Goal: Task Accomplishment & Management: Use online tool/utility

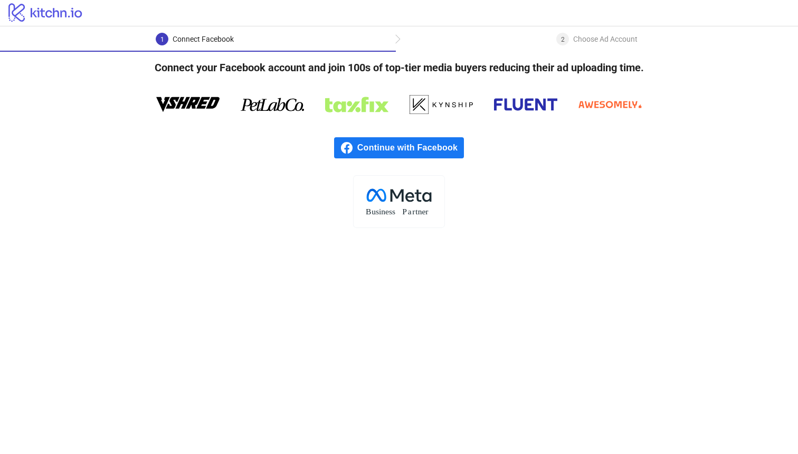
click at [406, 148] on span "Continue with Facebook" at bounding box center [410, 147] width 107 height 21
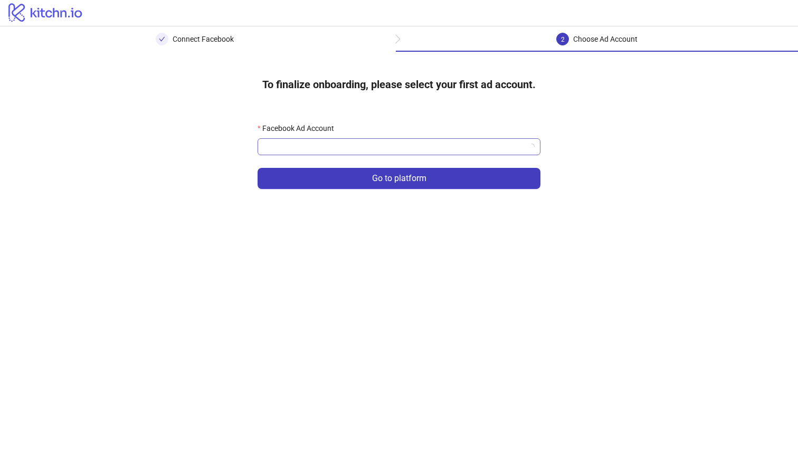
click at [449, 154] on input "Facebook Ad Account" at bounding box center [394, 147] width 261 height 16
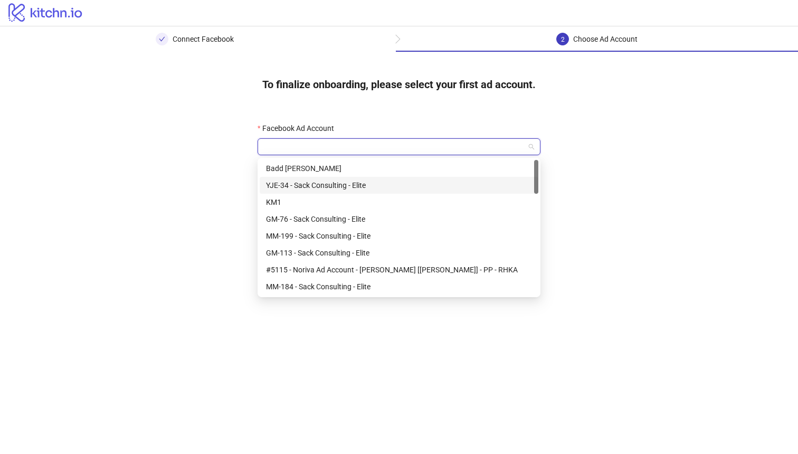
click at [428, 192] on div "YJE-34 - Sack Consulting - Elite" at bounding box center [399, 185] width 279 height 17
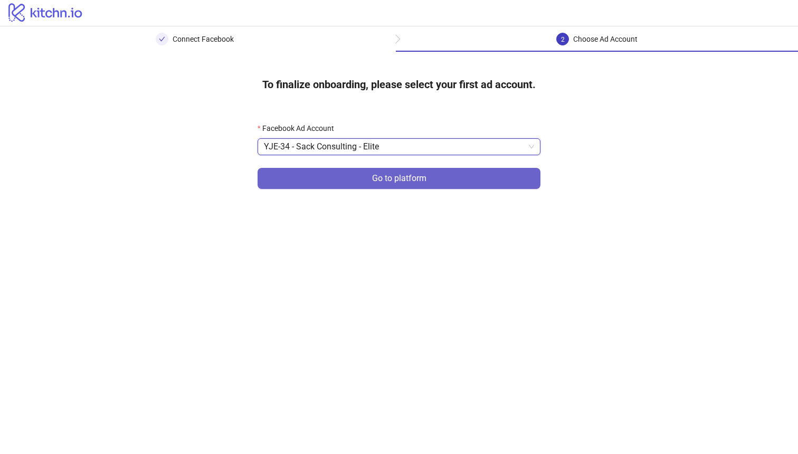
click at [430, 178] on button "Go to platform" at bounding box center [399, 178] width 283 height 21
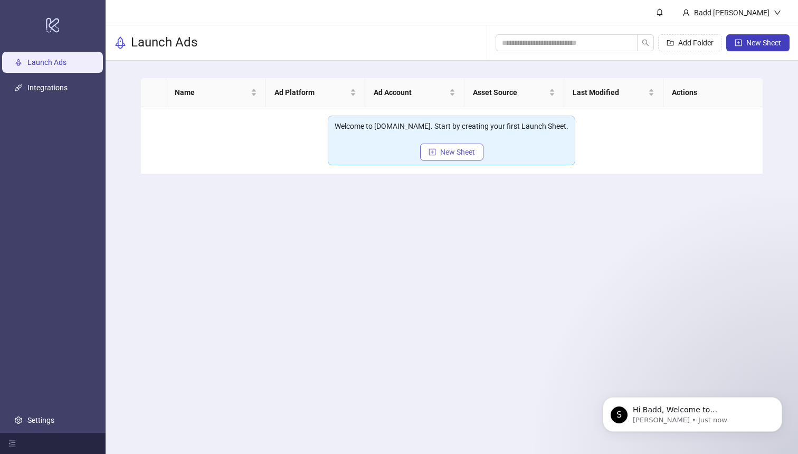
click at [449, 155] on span "New Sheet" at bounding box center [457, 152] width 35 height 8
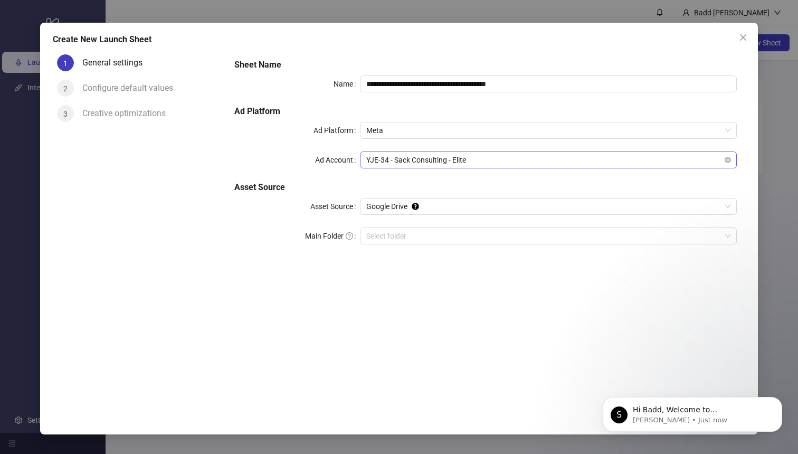
click at [484, 157] on span "YJE-34 - Sack Consulting - Elite" at bounding box center [548, 160] width 364 height 16
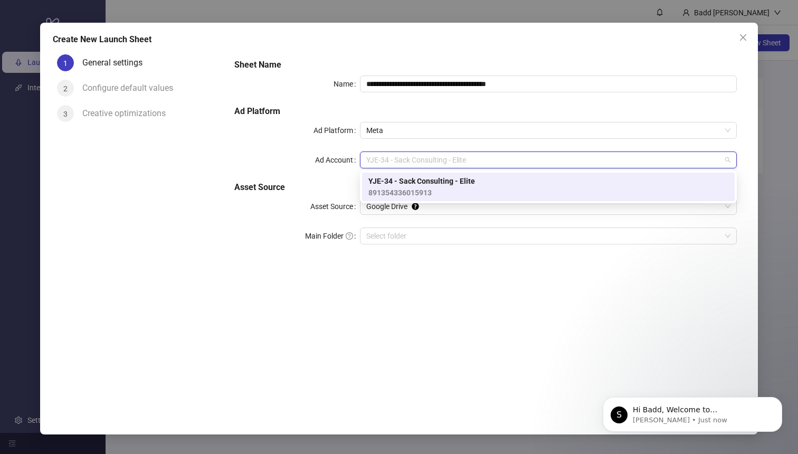
click at [475, 183] on div "YJE-34 - Sack Consulting - Elite 891354336015913" at bounding box center [549, 186] width 360 height 23
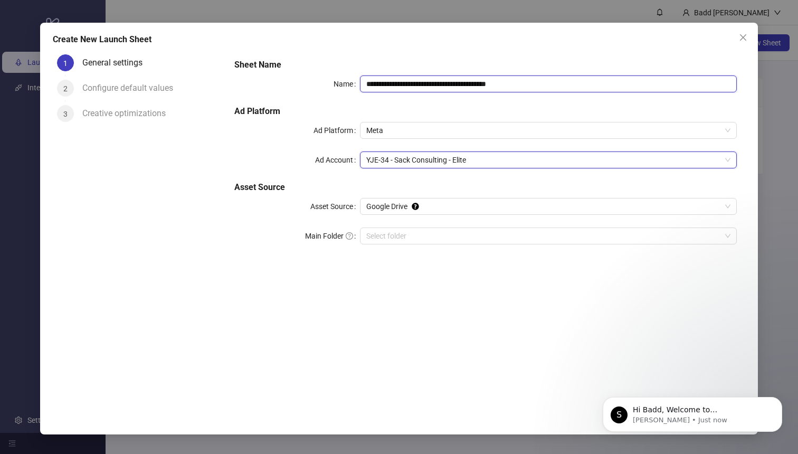
click at [549, 84] on input "**********" at bounding box center [548, 83] width 377 height 17
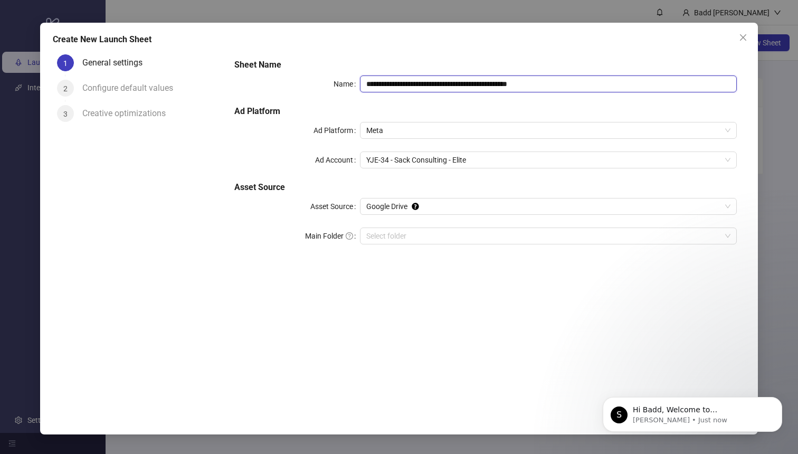
click at [515, 88] on input "**********" at bounding box center [548, 83] width 377 height 17
type input "**********"
click at [465, 235] on input "Main Folder" at bounding box center [543, 236] width 355 height 16
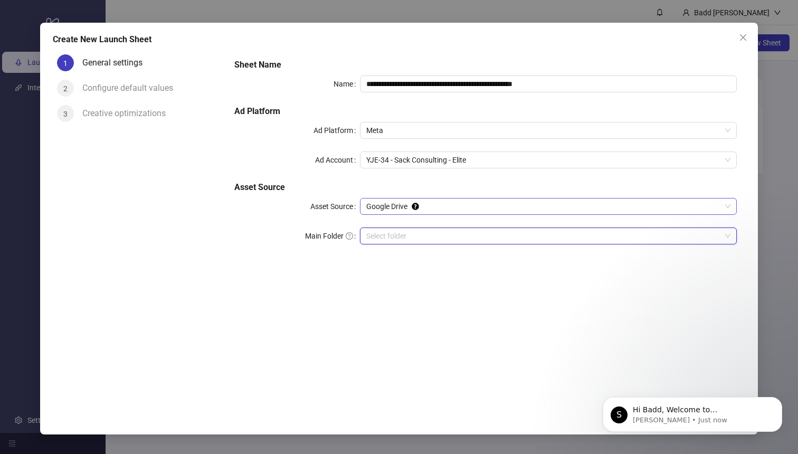
click at [450, 207] on span "Google Drive" at bounding box center [548, 207] width 364 height 16
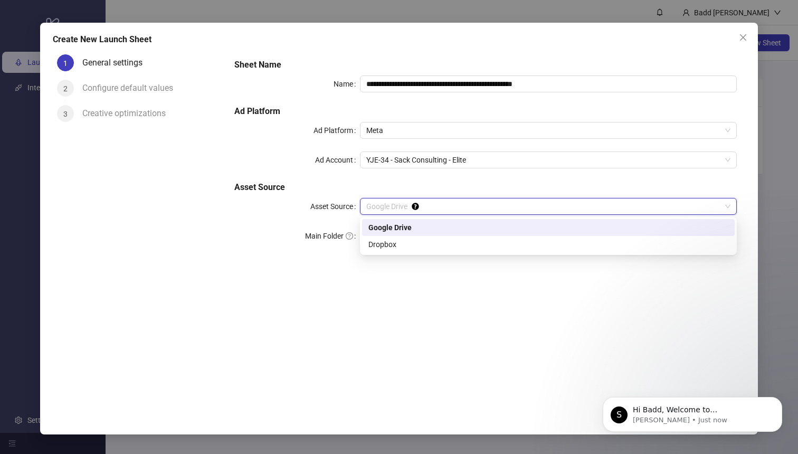
click at [452, 194] on div "**********" at bounding box center [486, 157] width 512 height 207
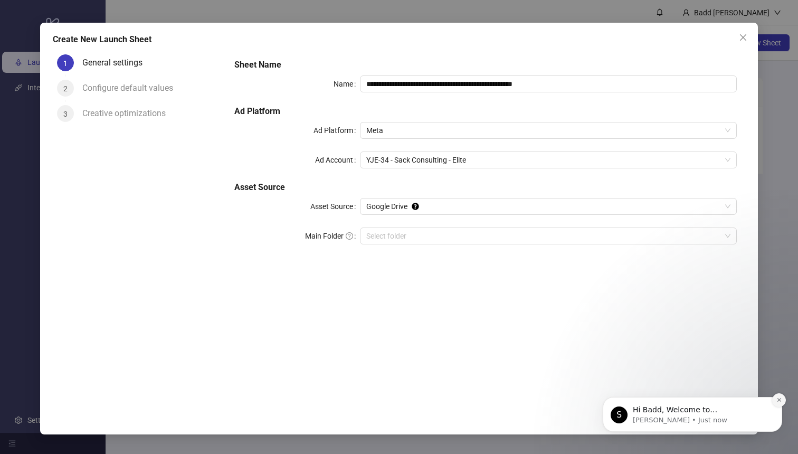
click at [781, 400] on icon "Dismiss notification" at bounding box center [780, 400] width 6 height 6
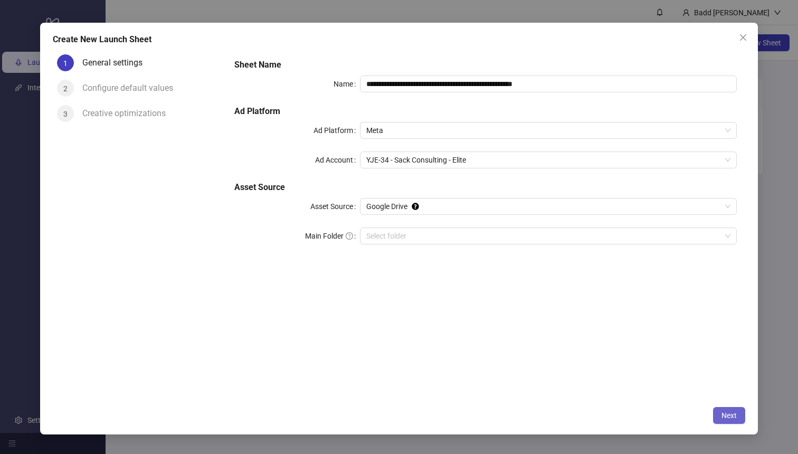
click at [732, 417] on span "Next" at bounding box center [729, 415] width 15 height 8
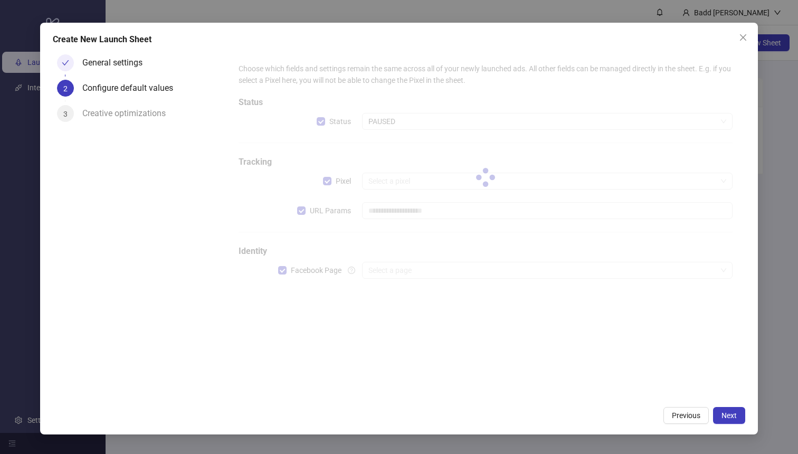
type input "**********"
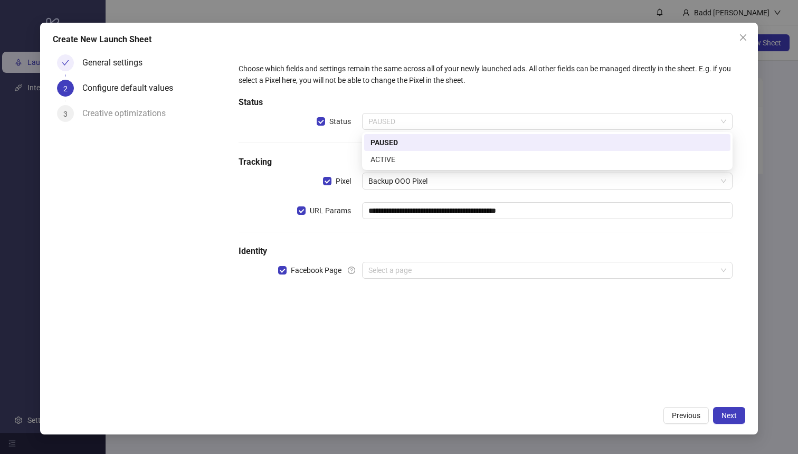
click at [402, 120] on span "PAUSED" at bounding box center [548, 122] width 358 height 16
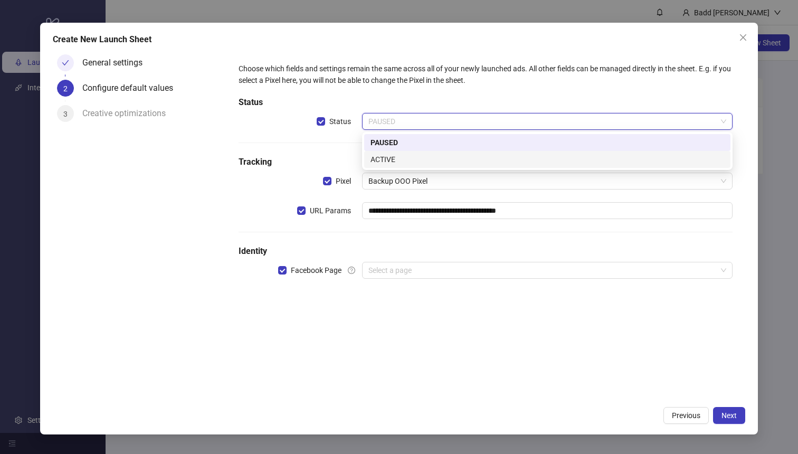
click at [390, 156] on div "ACTIVE" at bounding box center [548, 160] width 354 height 12
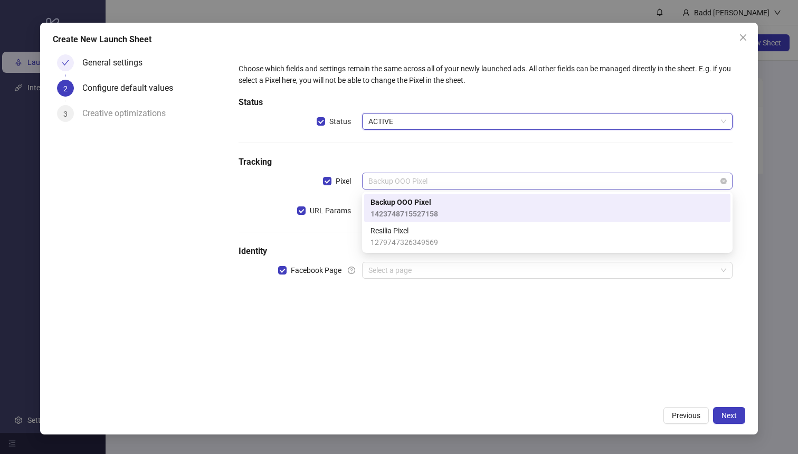
click at [391, 181] on span "Backup OOO Pixel" at bounding box center [548, 181] width 358 height 16
click at [405, 209] on span "1423748715527158" at bounding box center [405, 214] width 68 height 12
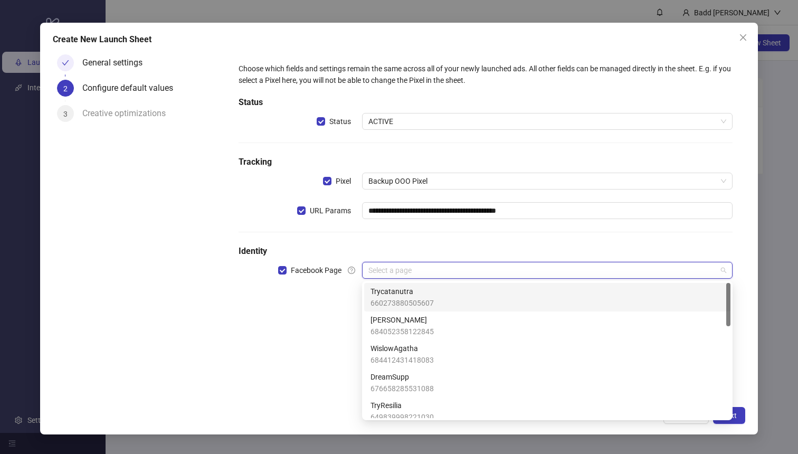
click at [386, 277] on input "search" at bounding box center [543, 270] width 348 height 16
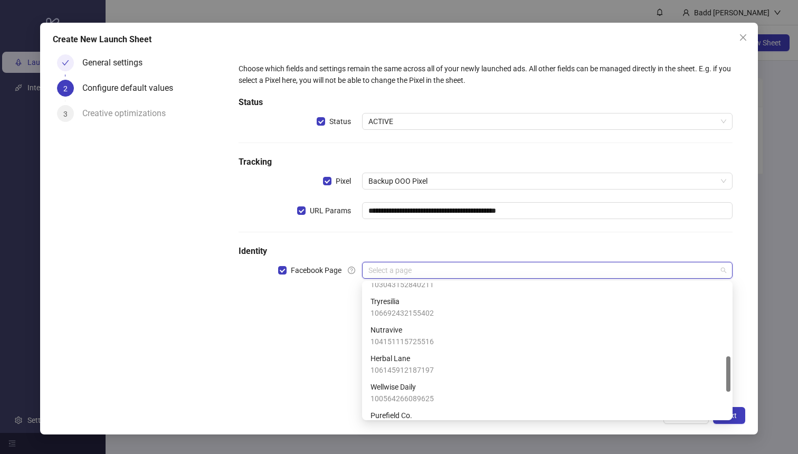
scroll to position [264, 0]
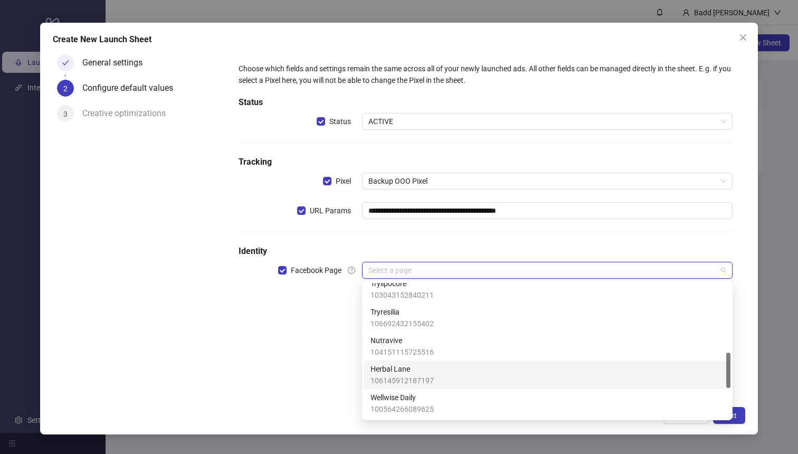
click at [414, 367] on span "Herbal Lane" at bounding box center [402, 369] width 63 height 12
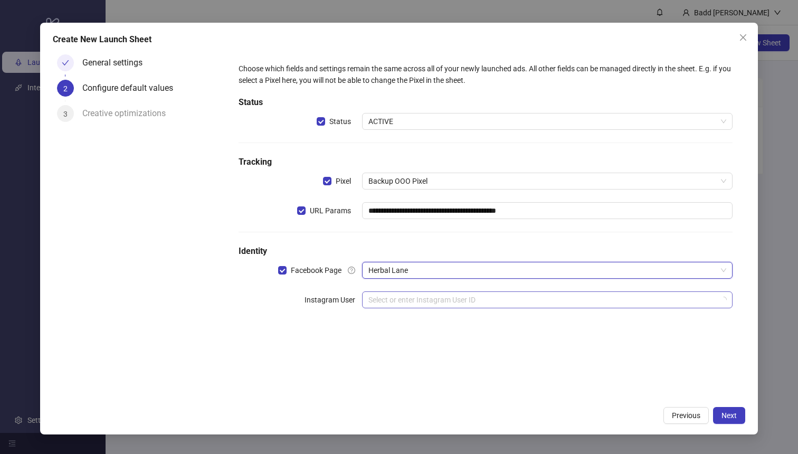
click at [465, 301] on input "search" at bounding box center [543, 300] width 348 height 16
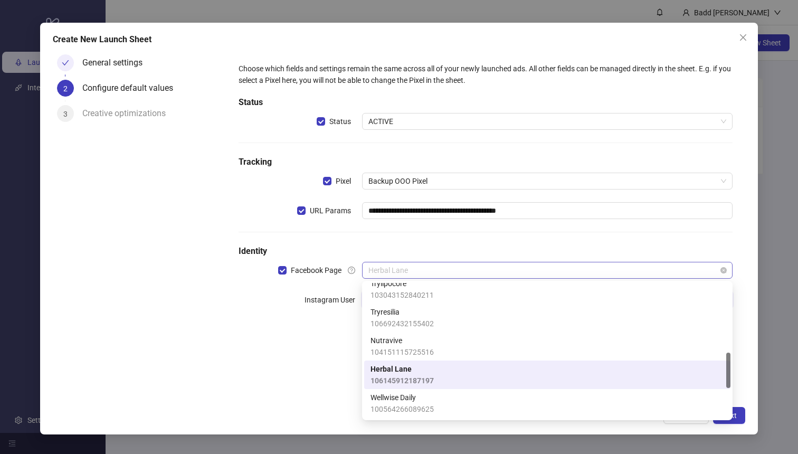
click at [460, 278] on span "Herbal Lane" at bounding box center [548, 270] width 358 height 16
click at [335, 337] on div "**********" at bounding box center [486, 225] width 520 height 351
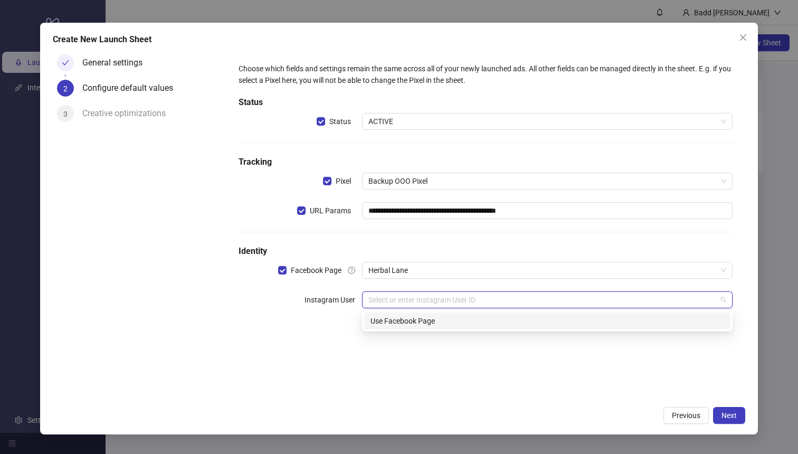
click at [405, 300] on input "search" at bounding box center [543, 300] width 348 height 16
click at [405, 323] on div "Use Facebook Page" at bounding box center [548, 321] width 354 height 12
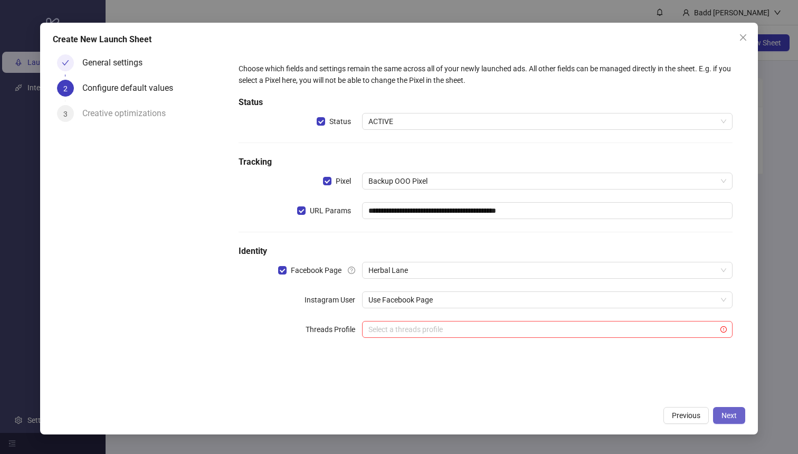
click at [730, 417] on span "Next" at bounding box center [729, 415] width 15 height 8
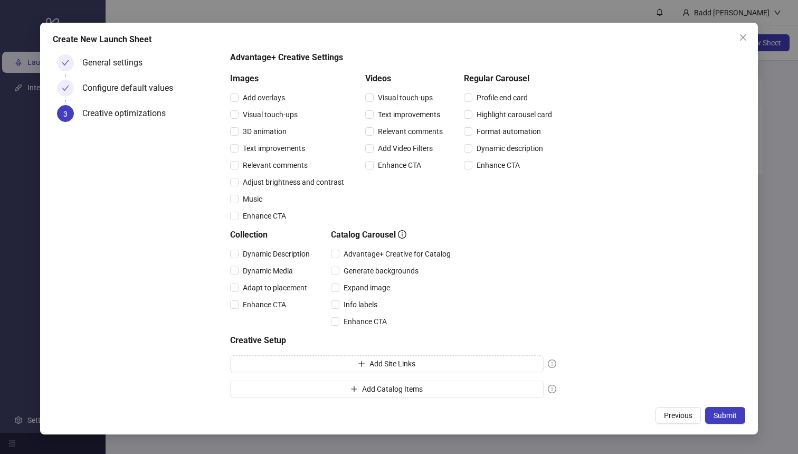
scroll to position [87, 0]
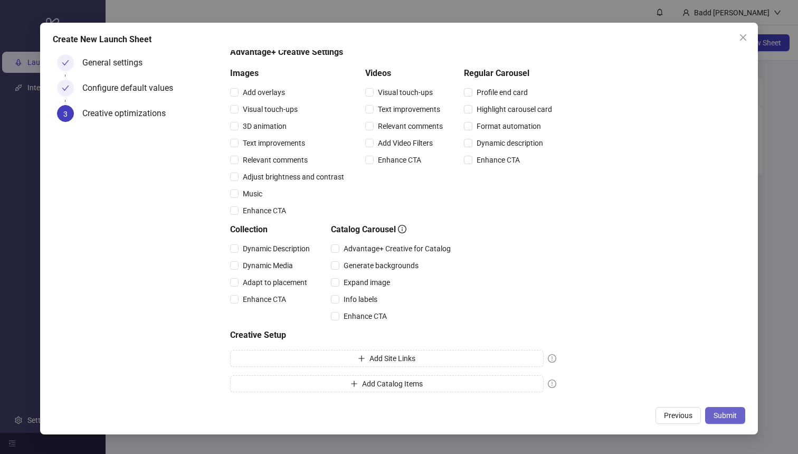
click at [721, 413] on span "Submit" at bounding box center [725, 415] width 23 height 8
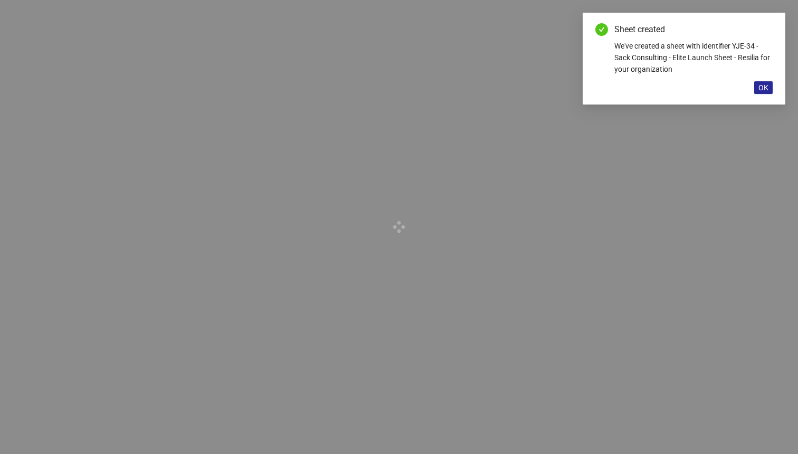
click at [759, 89] on span "OK" at bounding box center [764, 87] width 10 height 8
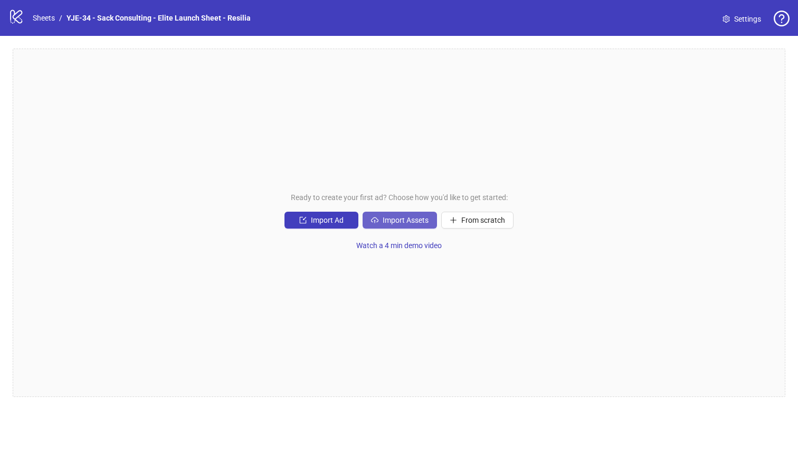
click at [403, 219] on span "Import Assets" at bounding box center [406, 220] width 46 height 8
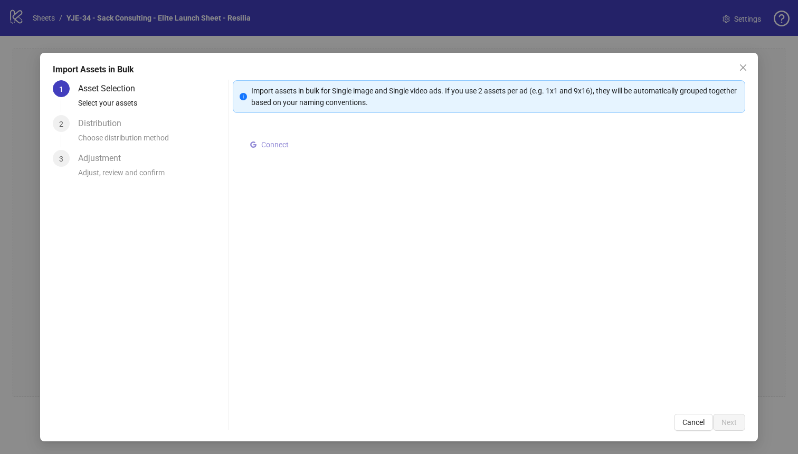
click at [272, 145] on span "Connect" at bounding box center [274, 144] width 27 height 8
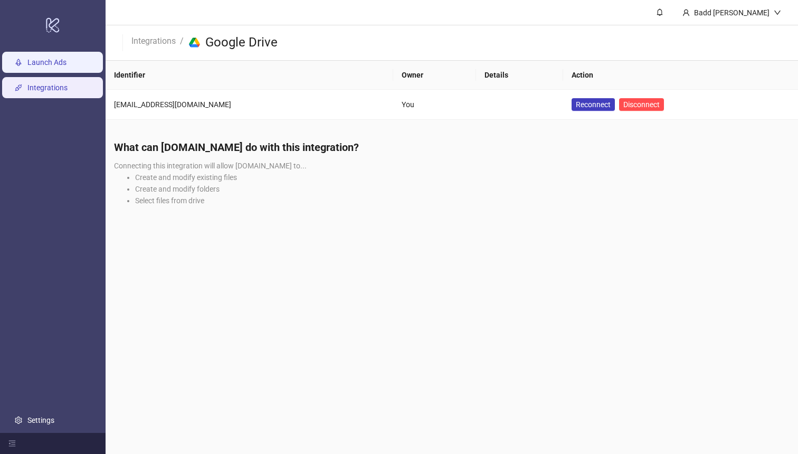
click at [62, 59] on link "Launch Ads" at bounding box center [46, 63] width 39 height 8
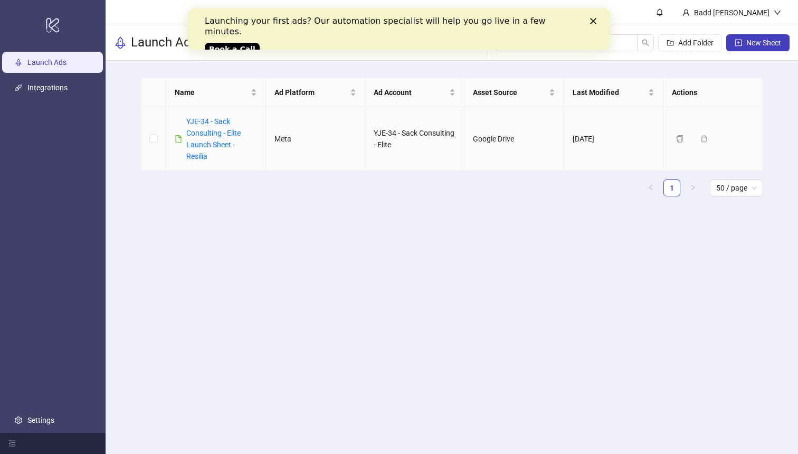
click at [214, 139] on div "YJE-34 - Sack Consulting - Elite Launch Sheet - Resilia" at bounding box center [221, 139] width 70 height 46
click at [210, 141] on link "YJE-34 - Sack Consulting - Elite Launch Sheet - Resilia" at bounding box center [213, 138] width 54 height 43
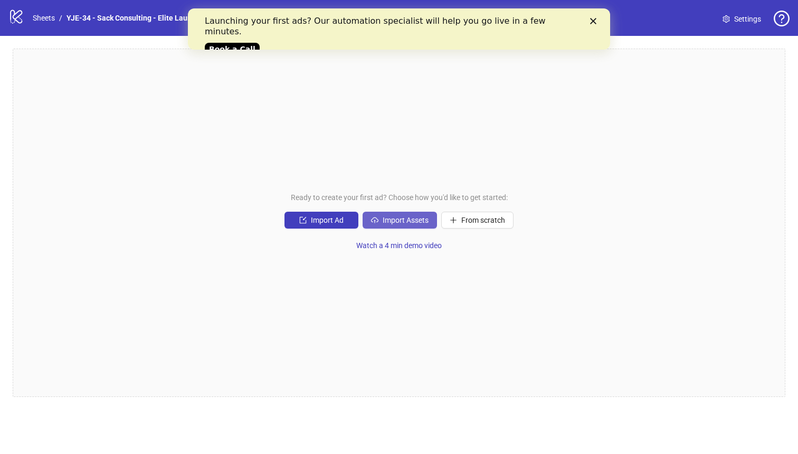
click at [422, 220] on span "Import Assets" at bounding box center [406, 220] width 46 height 8
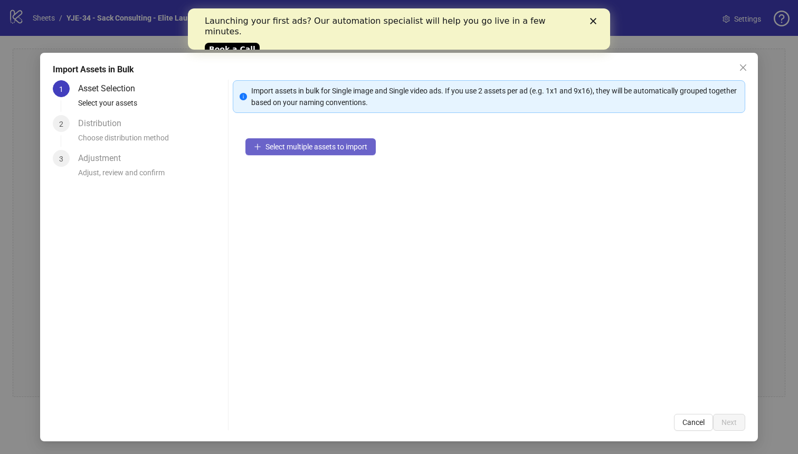
click at [361, 148] on span "Select multiple assets to import" at bounding box center [317, 147] width 102 height 8
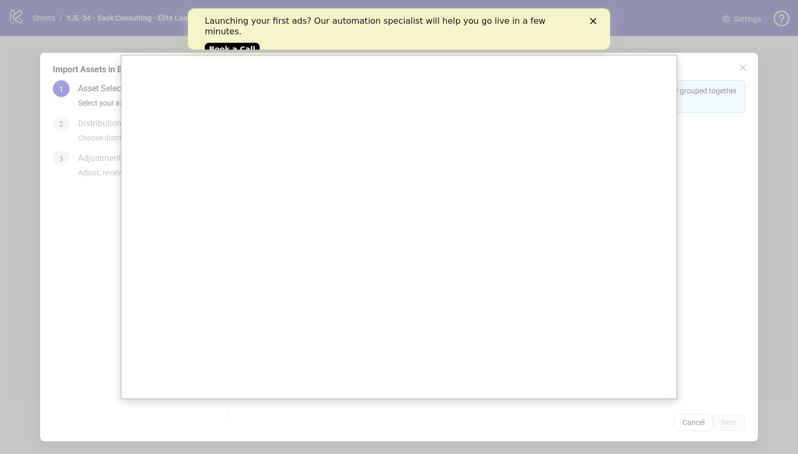
click at [596, 18] on icon "Close" at bounding box center [593, 21] width 6 height 6
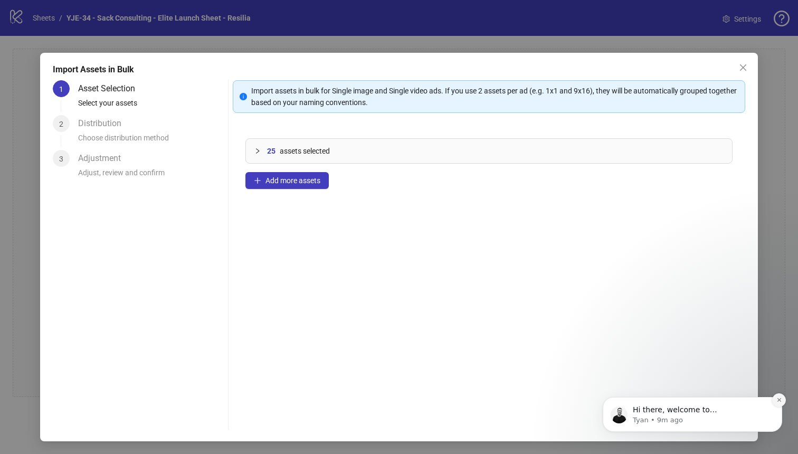
click at [777, 399] on icon "Dismiss notification" at bounding box center [780, 400] width 6 height 6
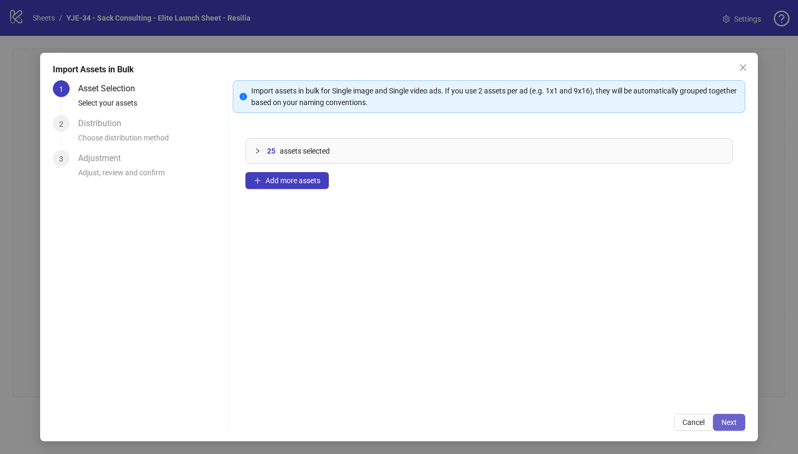
click at [730, 422] on span "Next" at bounding box center [729, 422] width 15 height 8
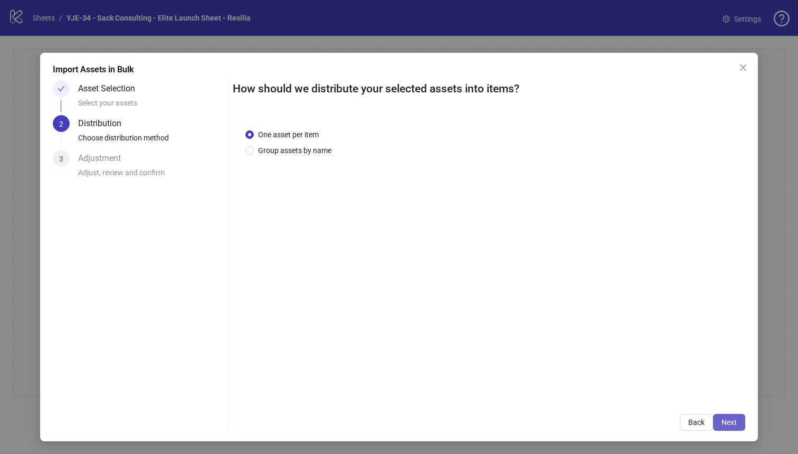
click at [734, 425] on span "Next" at bounding box center [729, 422] width 15 height 8
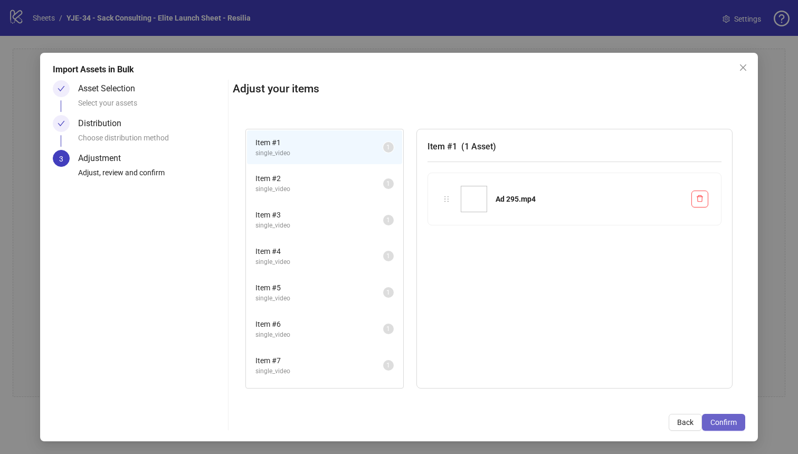
click at [734, 425] on span "Confirm" at bounding box center [724, 422] width 26 height 8
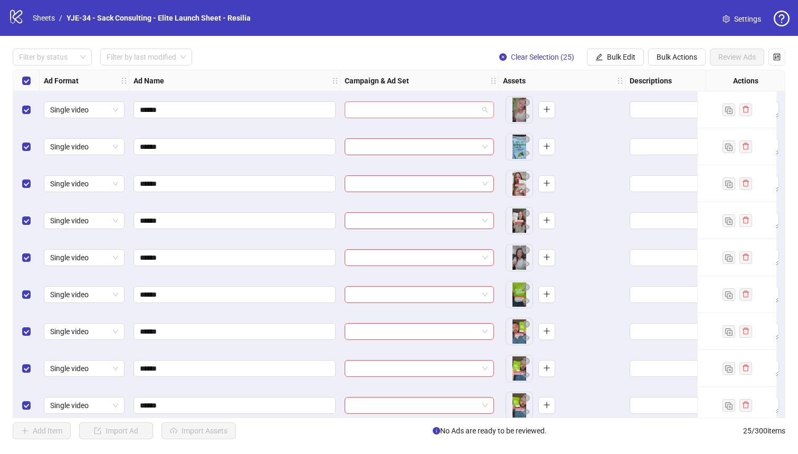
click at [477, 116] on input "search" at bounding box center [414, 110] width 127 height 16
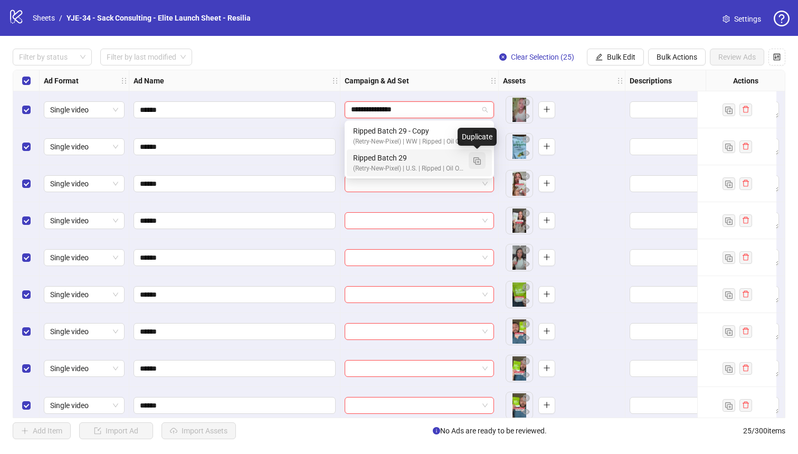
click at [474, 161] on img "button" at bounding box center [477, 160] width 7 height 7
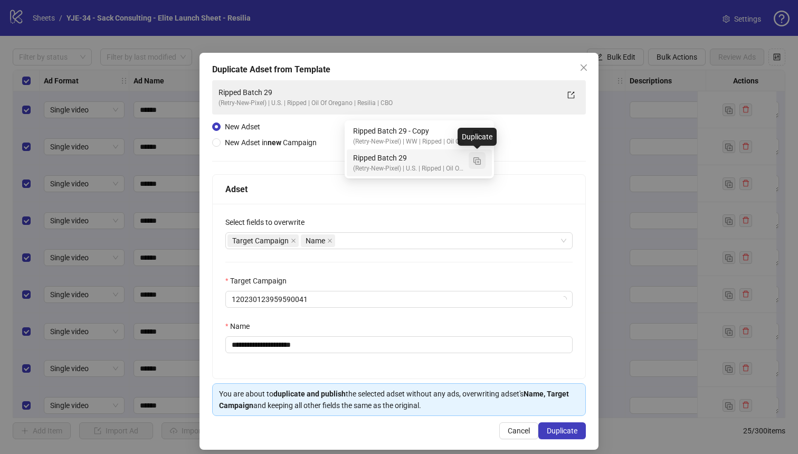
type input "**********"
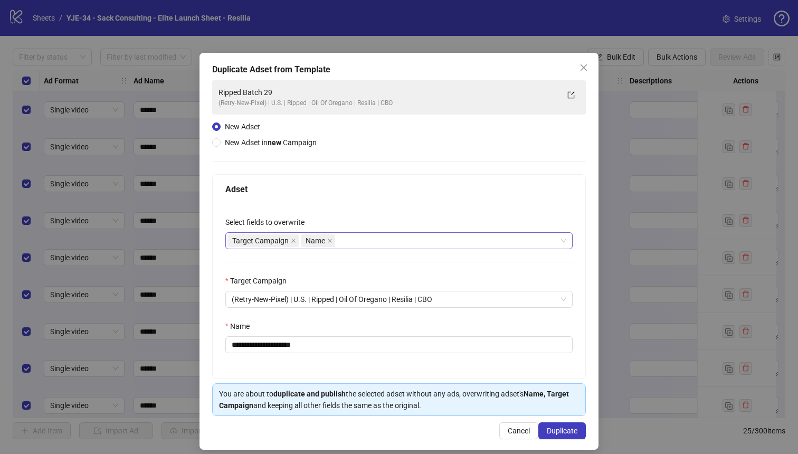
click at [420, 238] on div "Target Campaign Name" at bounding box center [394, 240] width 332 height 15
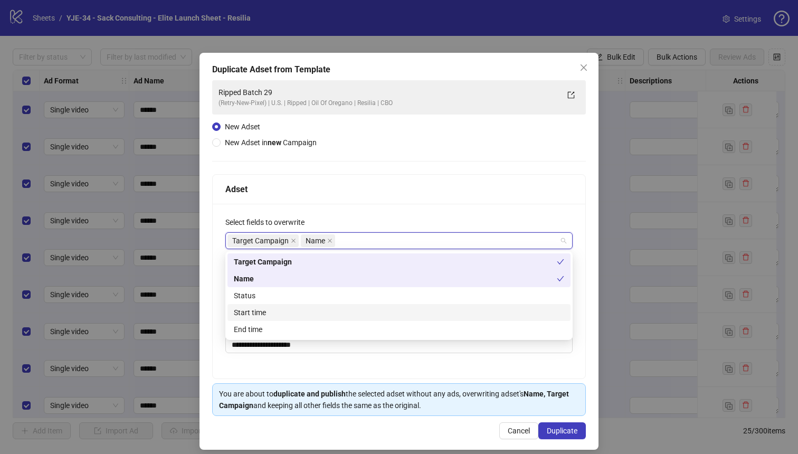
click at [384, 309] on div "Start time" at bounding box center [399, 313] width 330 height 12
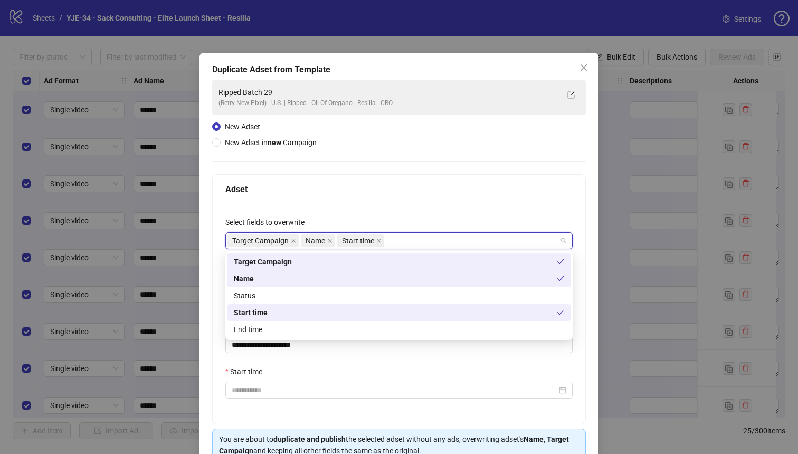
click at [415, 210] on div "**********" at bounding box center [399, 314] width 373 height 220
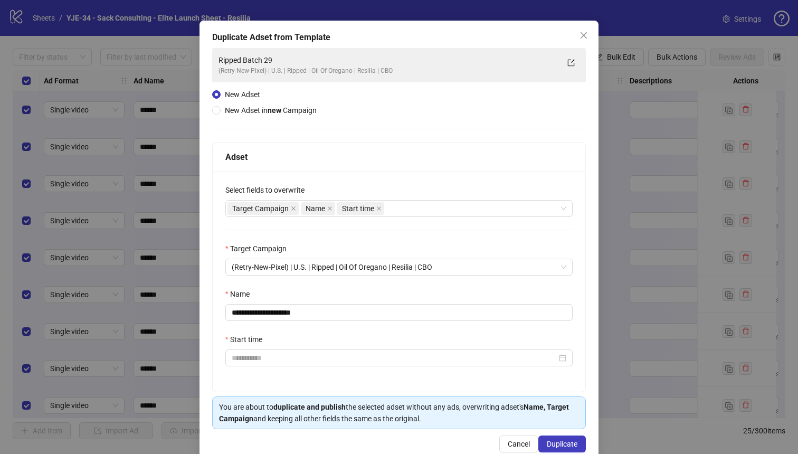
scroll to position [54, 0]
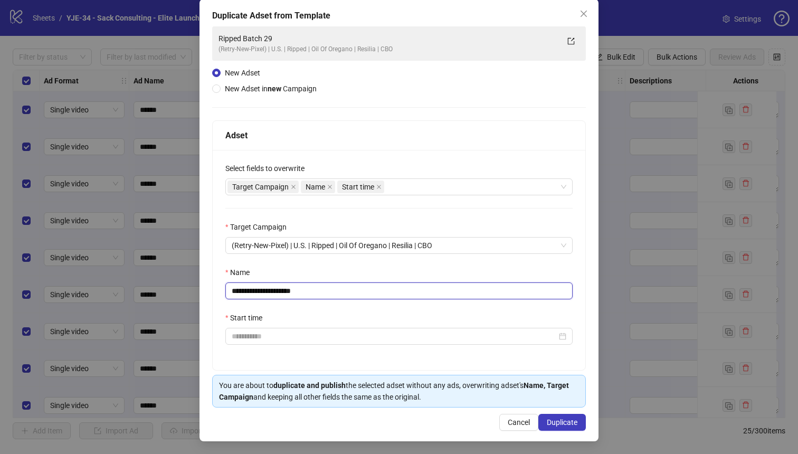
drag, startPoint x: 348, startPoint y: 290, endPoint x: 280, endPoint y: 293, distance: 67.7
click at [280, 293] on input "**********" at bounding box center [398, 290] width 347 height 17
type input "**********"
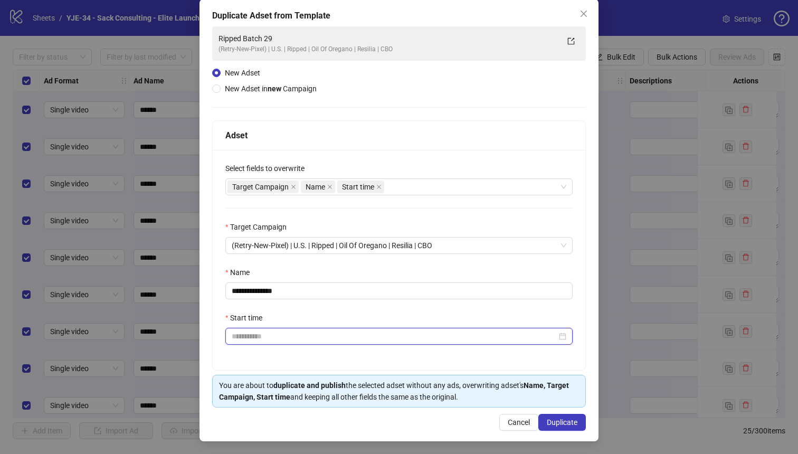
click at [288, 336] on input "Start time" at bounding box center [394, 336] width 325 height 12
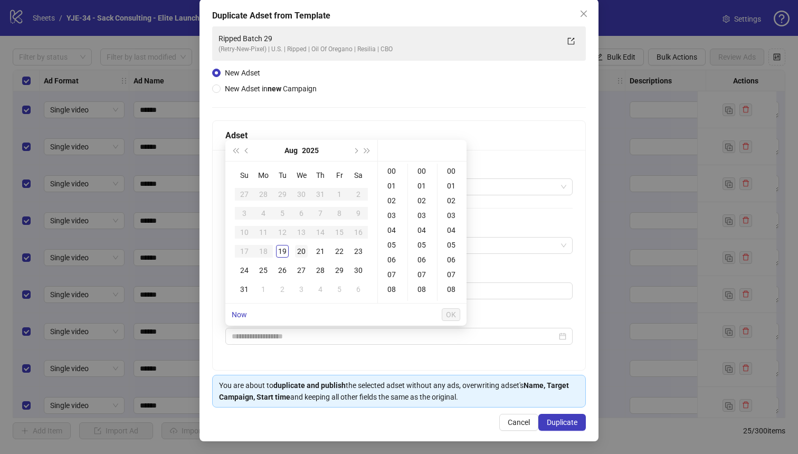
click at [302, 252] on div "20" at bounding box center [301, 251] width 13 height 13
type input "**********"
click at [451, 312] on span "OK" at bounding box center [451, 314] width 10 height 8
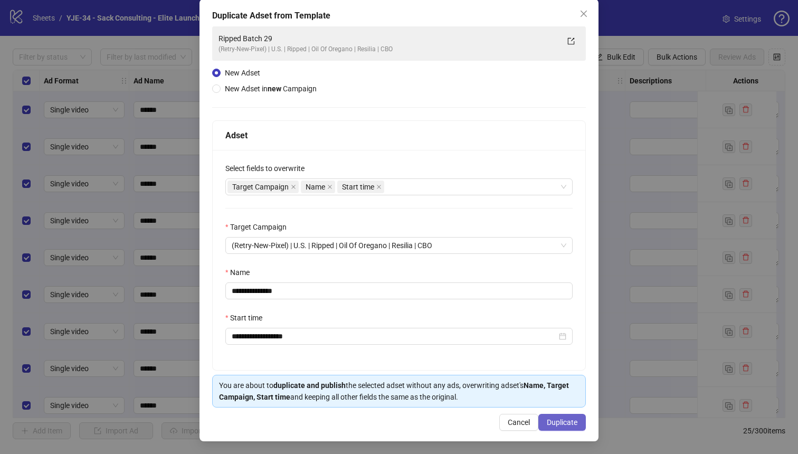
click at [559, 426] on span "Duplicate" at bounding box center [562, 422] width 31 height 8
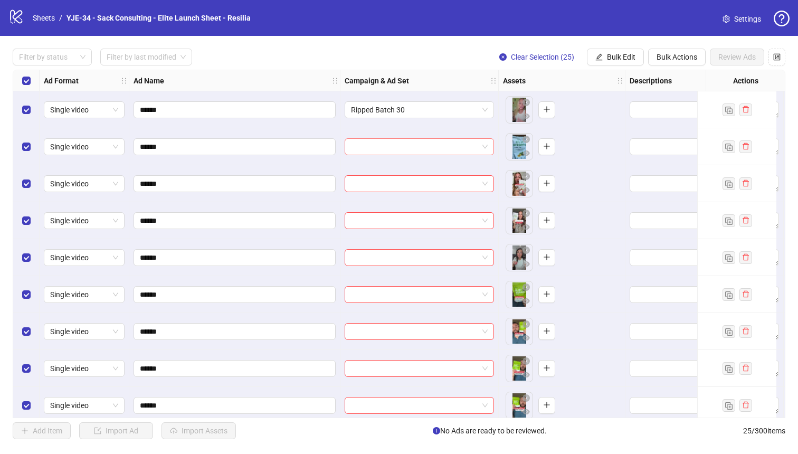
click at [466, 145] on input "search" at bounding box center [414, 147] width 127 height 16
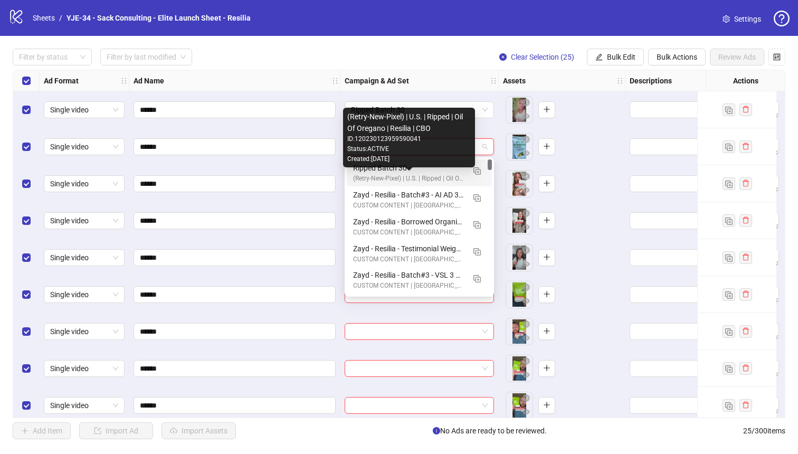
click at [434, 177] on div "(Retry-New-Pixel) | U.S. | Ripped | Oil Of Oregano | Resilia | CBO" at bounding box center [408, 179] width 111 height 10
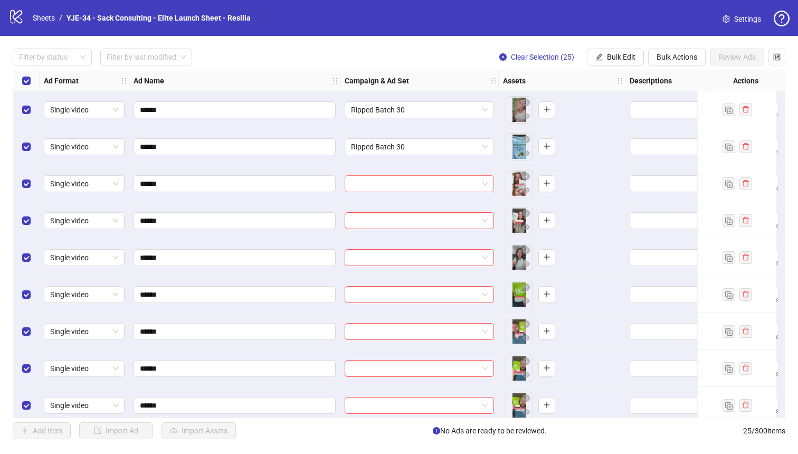
click at [431, 186] on input "search" at bounding box center [414, 184] width 127 height 16
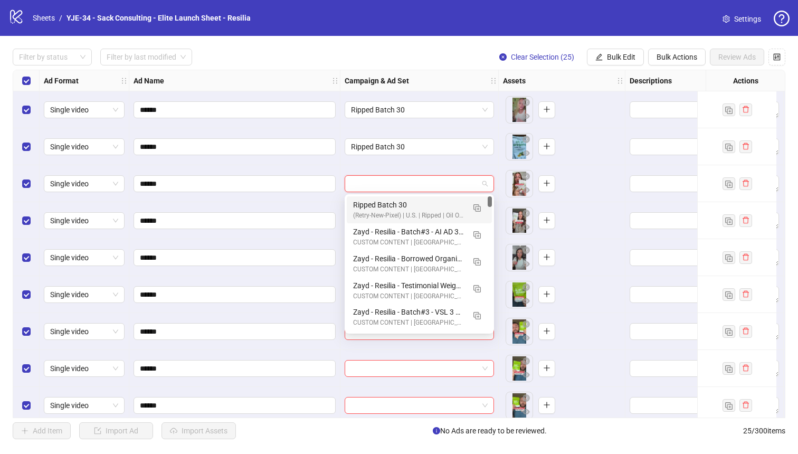
click at [413, 204] on div "Ripped Batch 30" at bounding box center [408, 205] width 111 height 12
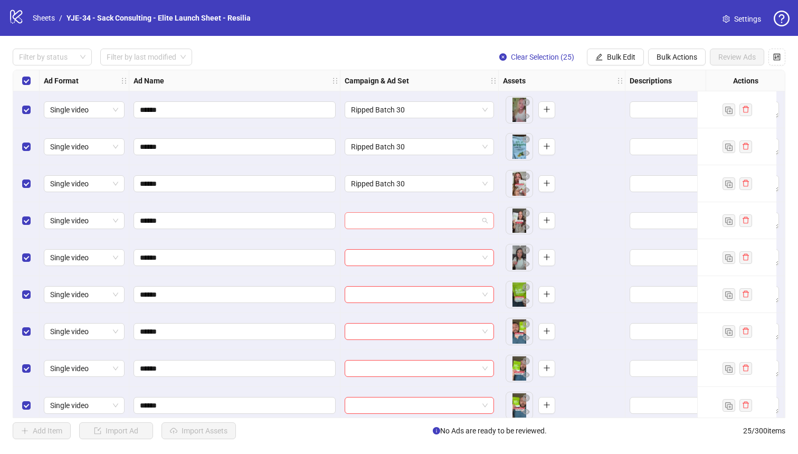
click at [403, 224] on input "search" at bounding box center [414, 221] width 127 height 16
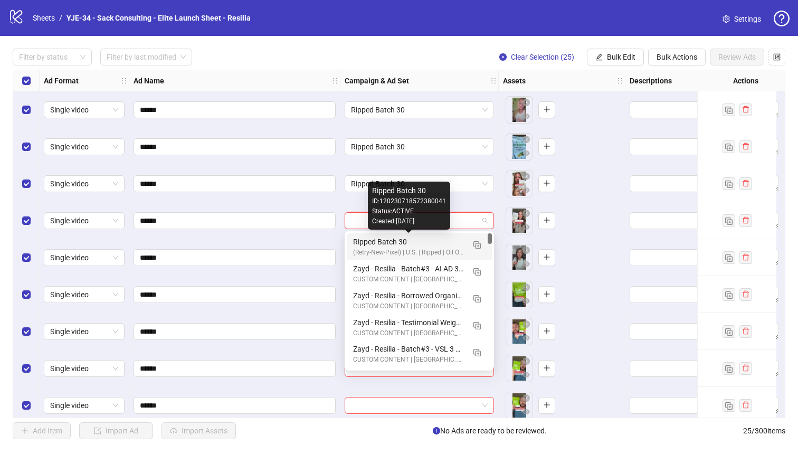
click at [399, 242] on div "Ripped Batch 30" at bounding box center [408, 242] width 111 height 12
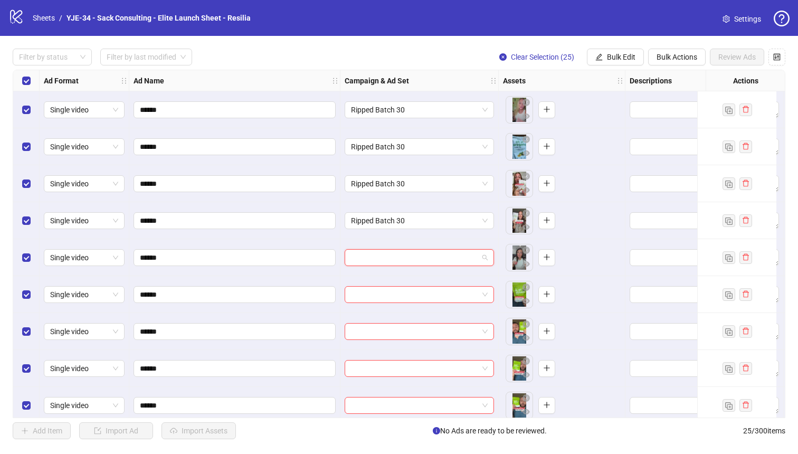
click at [395, 255] on input "search" at bounding box center [414, 258] width 127 height 16
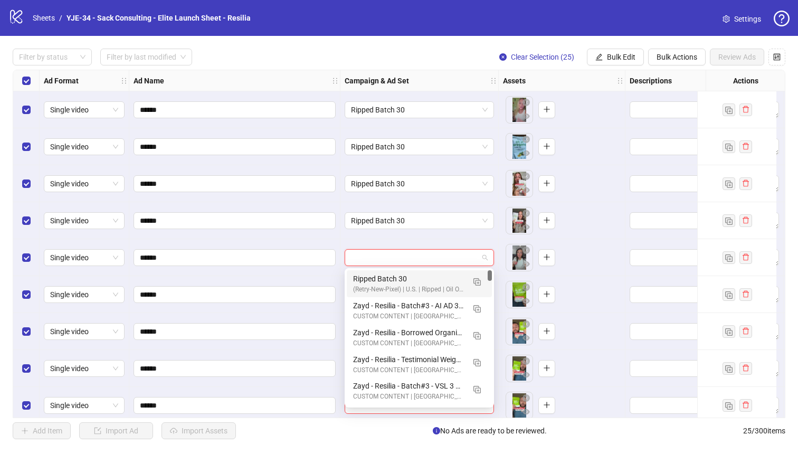
click at [391, 280] on div "Ripped Batch 30" at bounding box center [408, 279] width 111 height 12
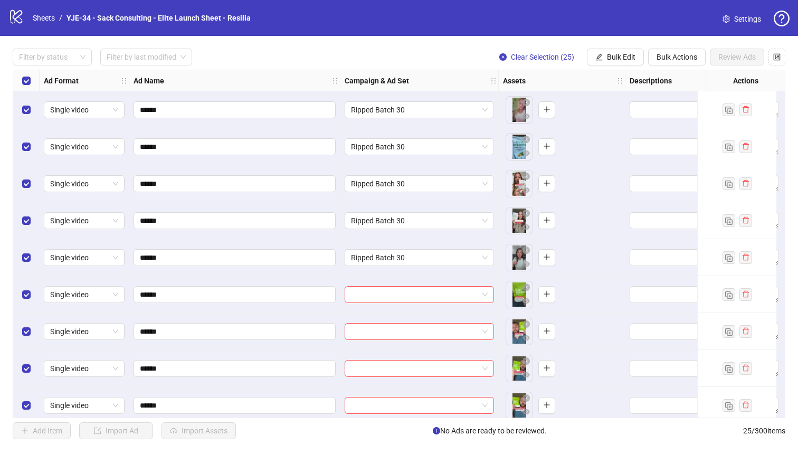
scroll to position [22, 0]
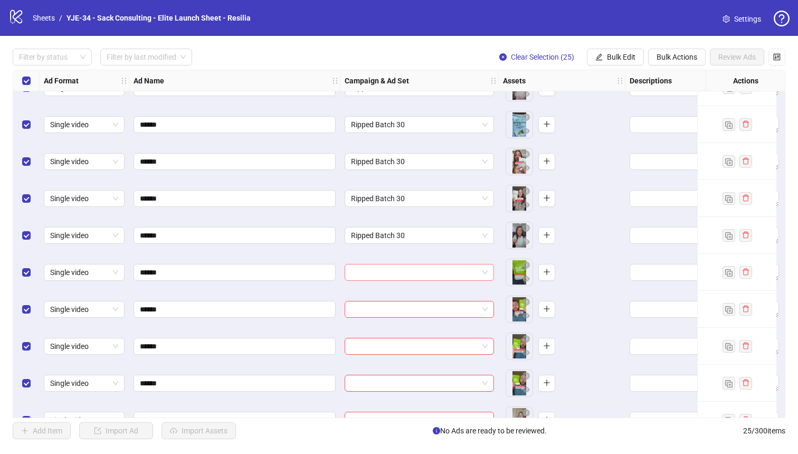
click at [390, 274] on input "search" at bounding box center [414, 272] width 127 height 16
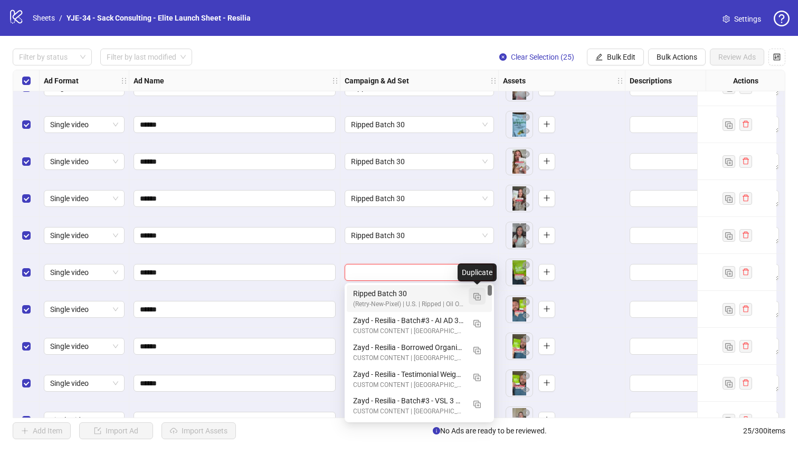
click at [478, 294] on img "button" at bounding box center [477, 296] width 7 height 7
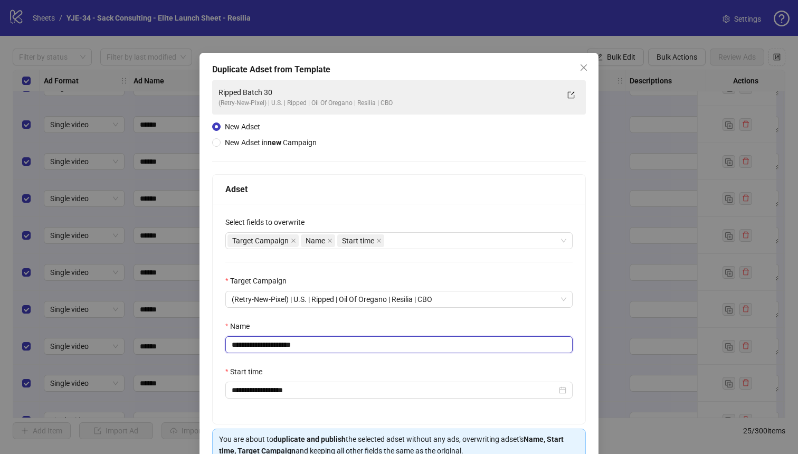
drag, startPoint x: 319, startPoint y: 344, endPoint x: 282, endPoint y: 344, distance: 37.0
click at [282, 344] on input "**********" at bounding box center [398, 344] width 347 height 17
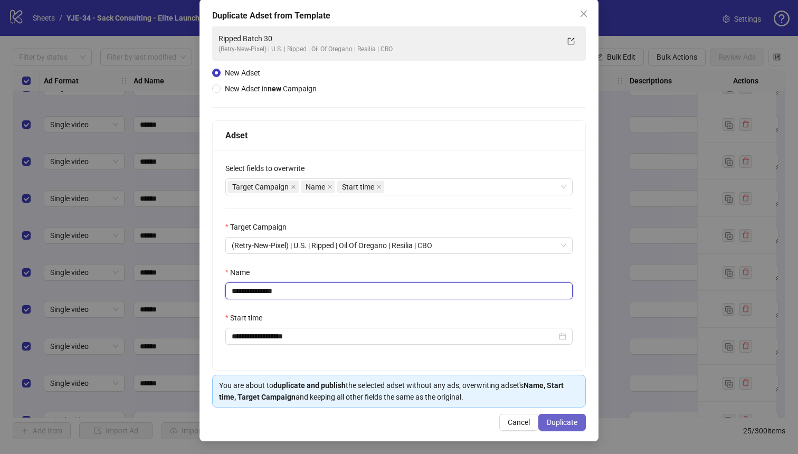
type input "**********"
click at [571, 417] on button "Duplicate" at bounding box center [562, 422] width 48 height 17
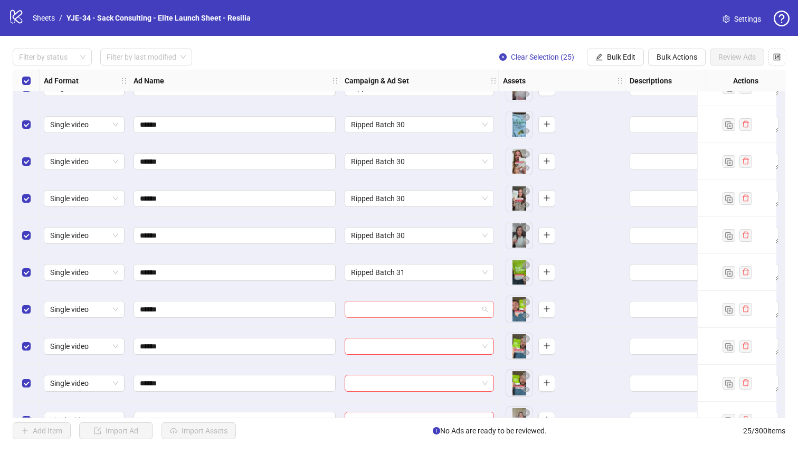
click at [474, 311] on input "search" at bounding box center [414, 309] width 127 height 16
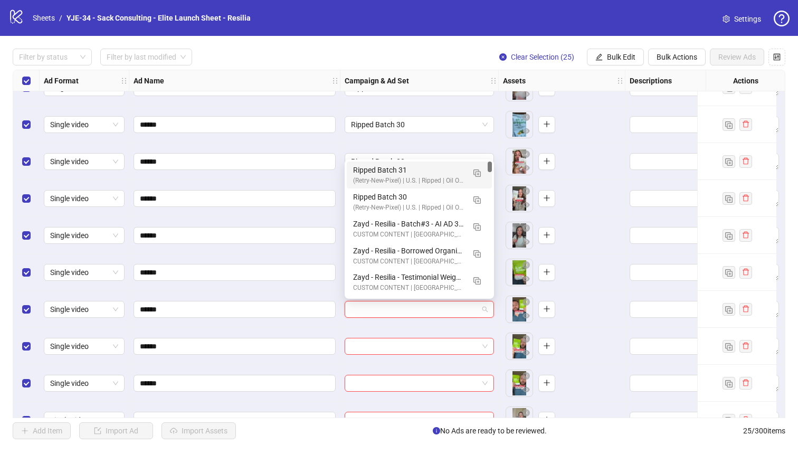
click at [382, 171] on div "Ripped Batch 31" at bounding box center [408, 170] width 111 height 12
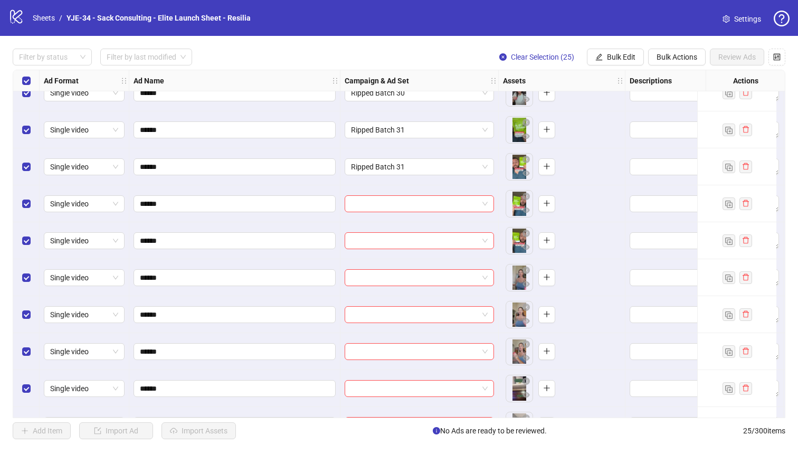
scroll to position [197, 0]
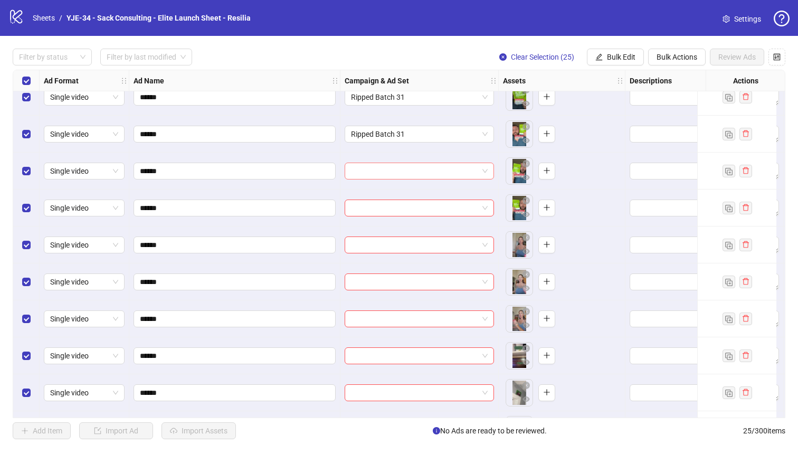
click at [381, 173] on input "search" at bounding box center [414, 171] width 127 height 16
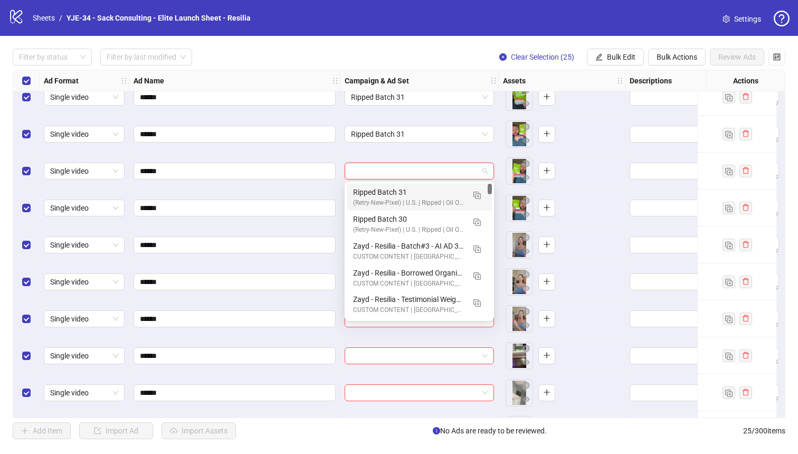
click at [375, 202] on div "(Retry-New-Pixel) | U.S. | Ripped | Oil Of Oregano | Resilia | CBO" at bounding box center [408, 203] width 111 height 10
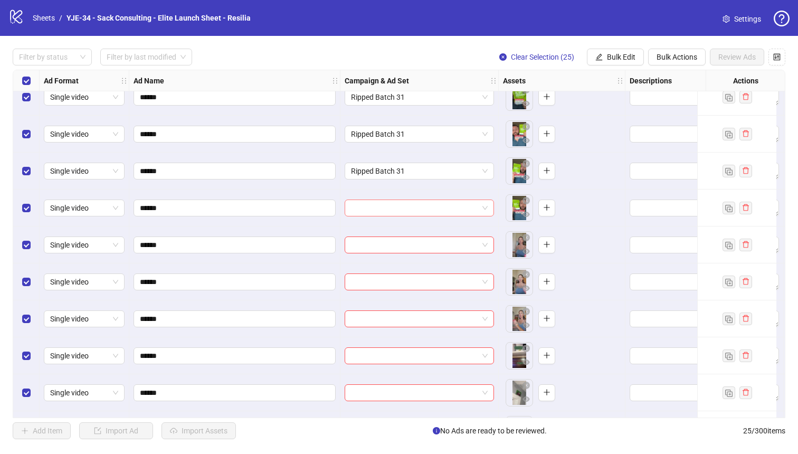
click at [373, 215] on input "search" at bounding box center [414, 208] width 127 height 16
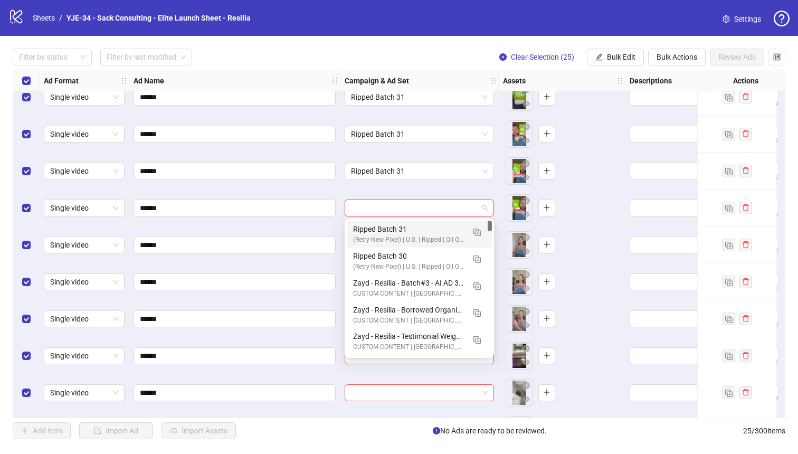
click at [372, 228] on div "Ripped Batch 31" at bounding box center [408, 229] width 111 height 12
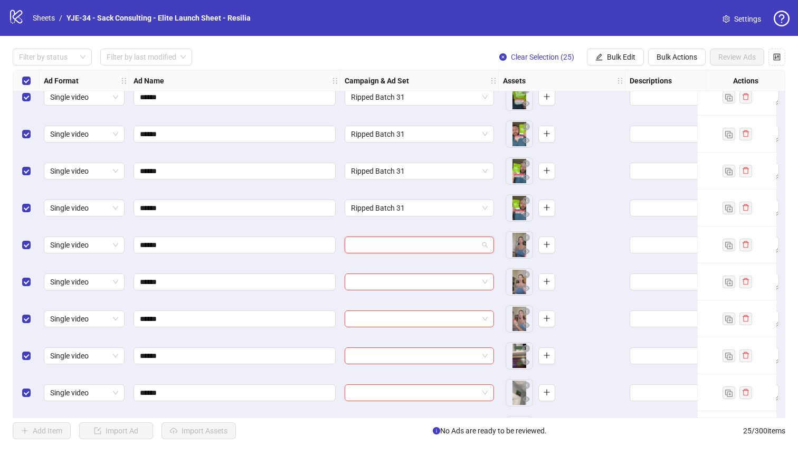
click at [370, 241] on input "search" at bounding box center [414, 245] width 127 height 16
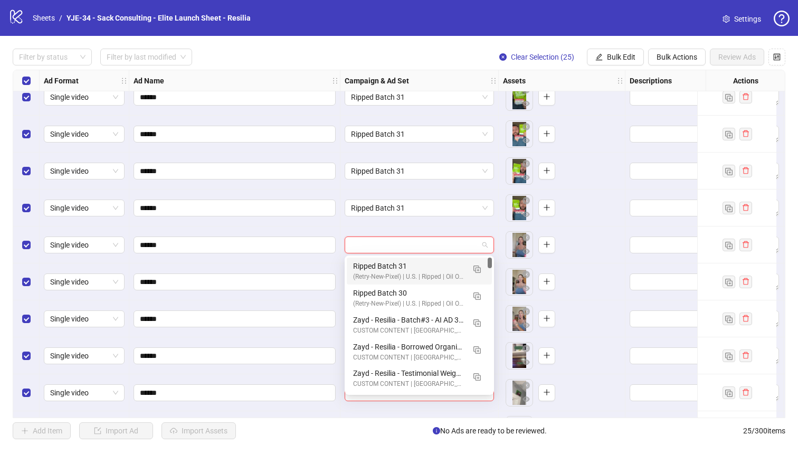
click at [370, 269] on div "Ripped Batch 31" at bounding box center [408, 266] width 111 height 12
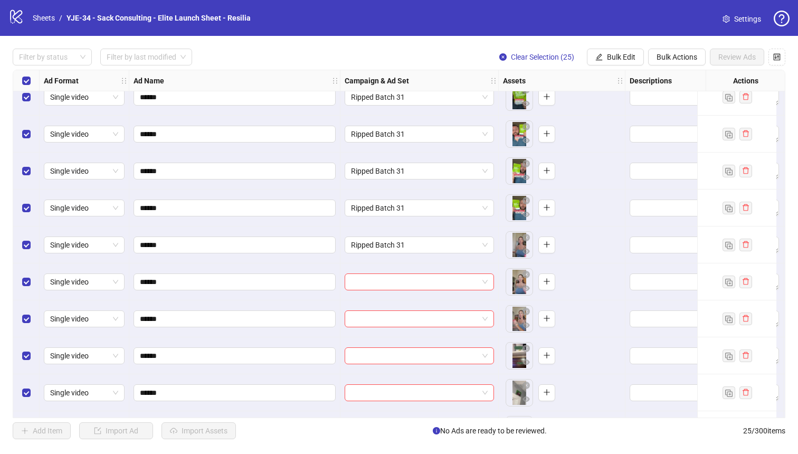
scroll to position [263, 0]
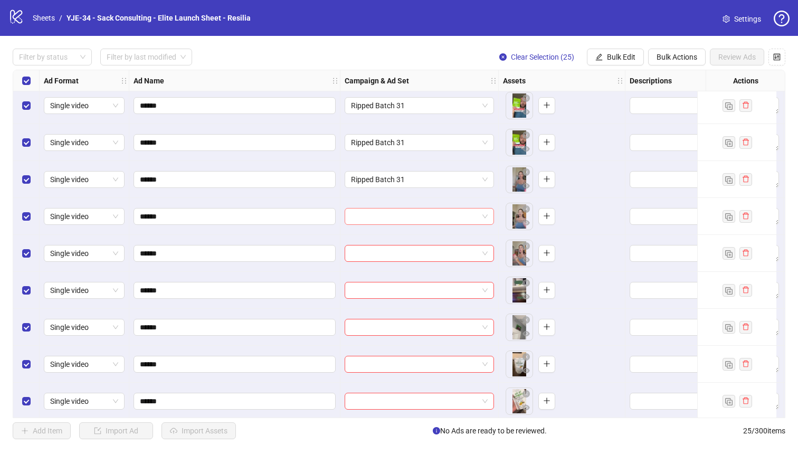
click at [380, 216] on input "search" at bounding box center [414, 217] width 127 height 16
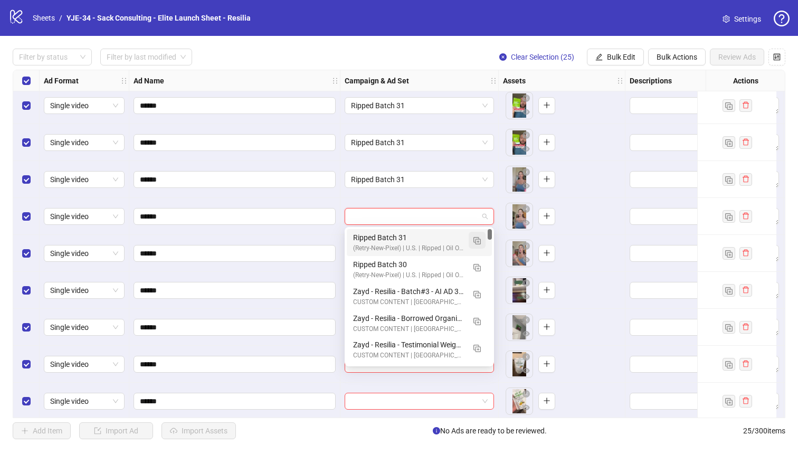
click at [475, 242] on img "button" at bounding box center [477, 240] width 7 height 7
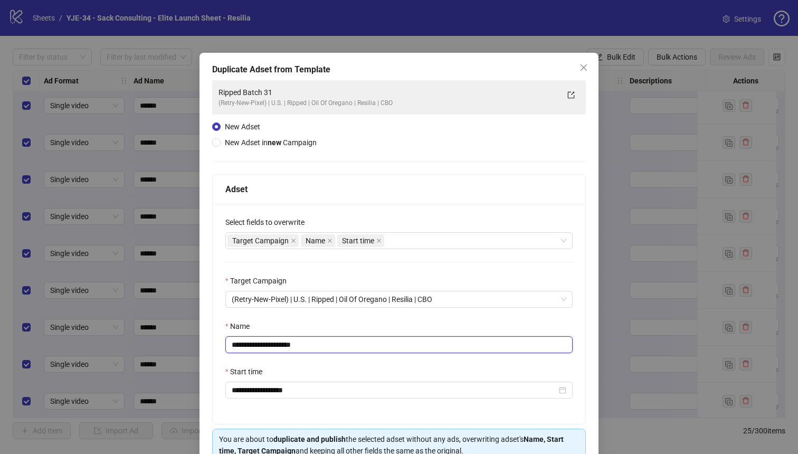
drag, startPoint x: 322, startPoint y: 340, endPoint x: 282, endPoint y: 341, distance: 40.1
click at [282, 341] on input "**********" at bounding box center [398, 344] width 347 height 17
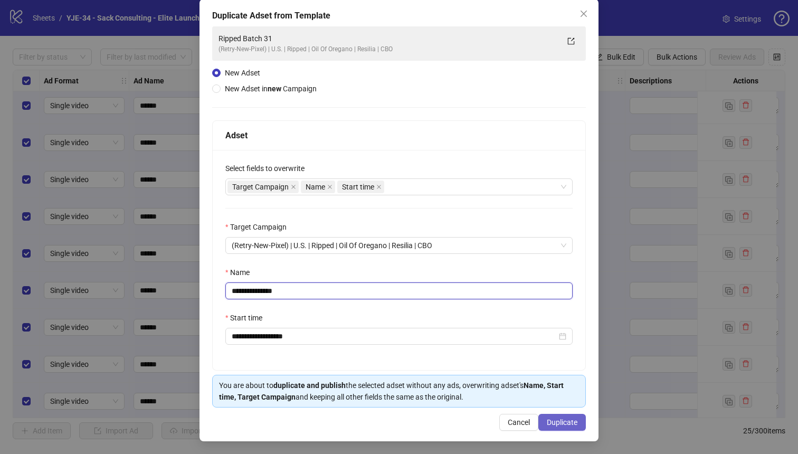
type input "**********"
click at [550, 422] on span "Duplicate" at bounding box center [562, 422] width 31 height 8
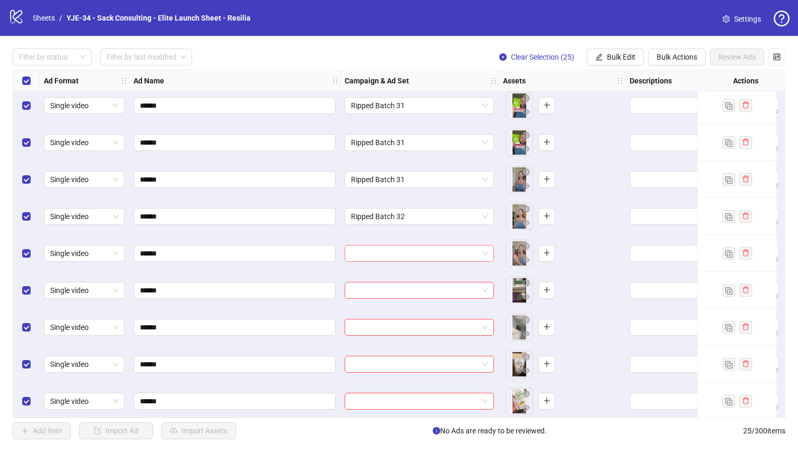
click at [432, 256] on input "search" at bounding box center [414, 253] width 127 height 16
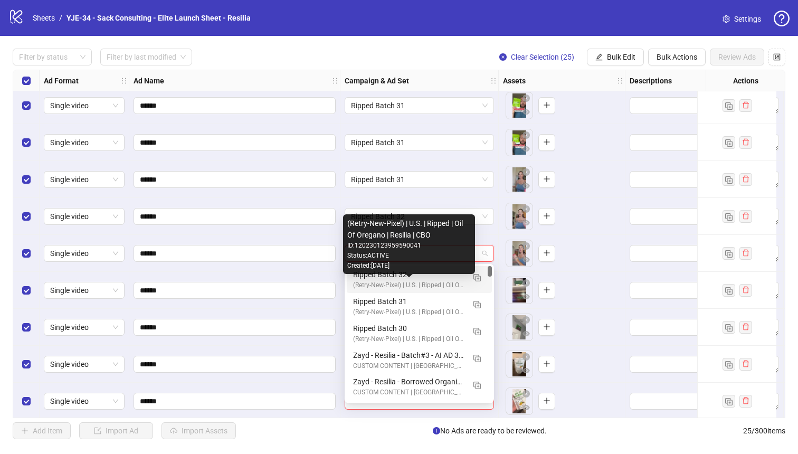
click at [417, 280] on div "(Retry-New-Pixel) | U.S. | Ripped | Oil Of Oregano | Resilia | CBO" at bounding box center [408, 285] width 111 height 10
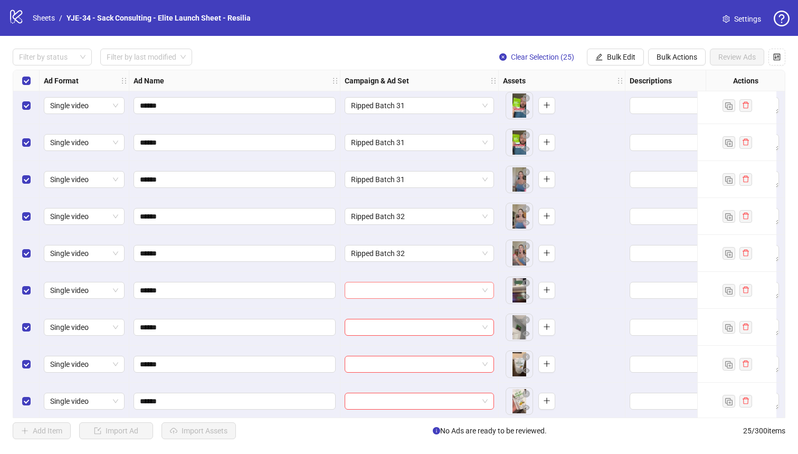
click at [406, 285] on input "search" at bounding box center [414, 290] width 127 height 16
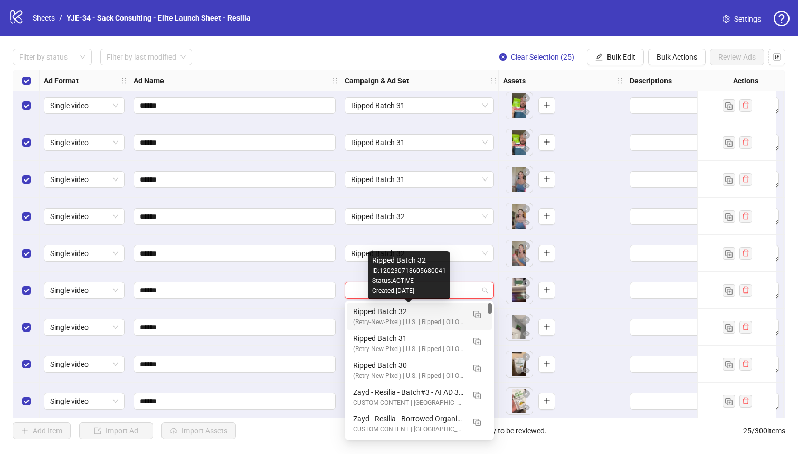
click at [399, 315] on div "Ripped Batch 32" at bounding box center [408, 312] width 111 height 12
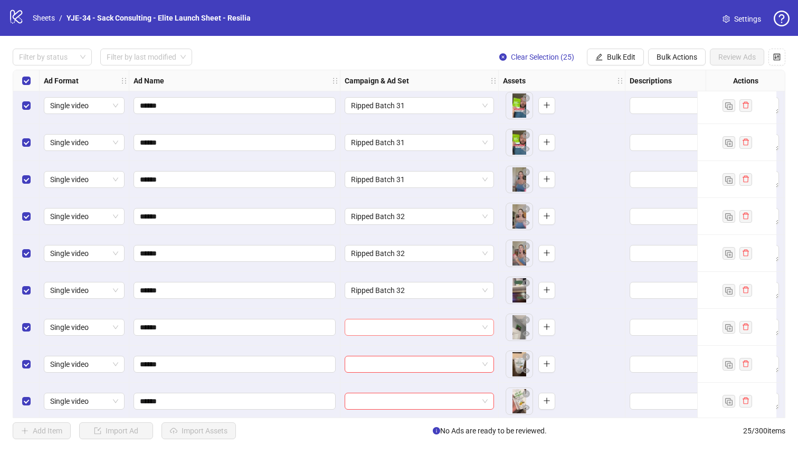
click at [393, 328] on input "search" at bounding box center [414, 327] width 127 height 16
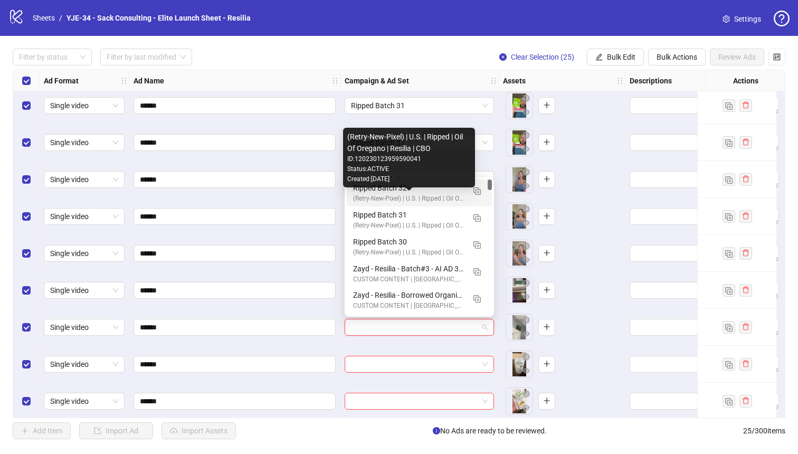
click at [378, 198] on div "(Retry-New-Pixel) | U.S. | Ripped | Oil Of Oregano | Resilia | CBO" at bounding box center [408, 199] width 111 height 10
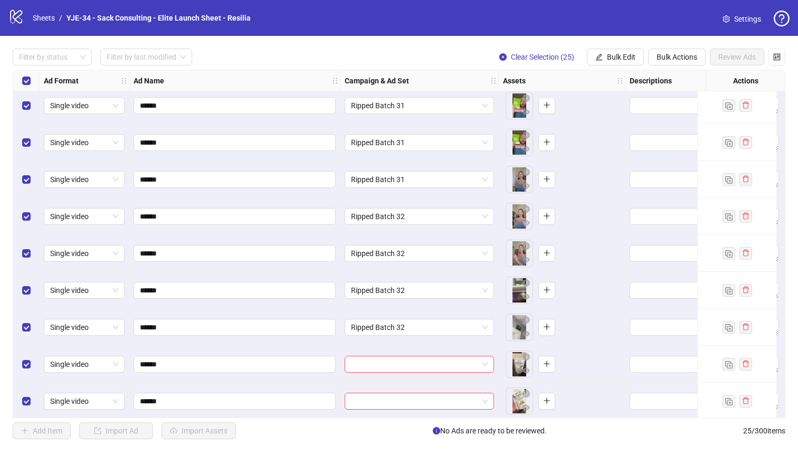
scroll to position [342, 0]
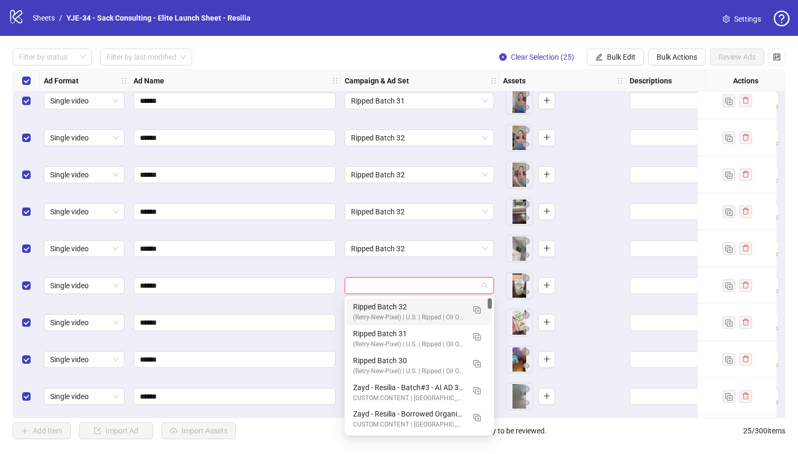
click at [371, 280] on input "search" at bounding box center [414, 286] width 127 height 16
click at [371, 300] on div "Ripped Batch 32 (Retry-New-Pixel) | U.S. | Ripped | Oil Of Oregano | Resilia | …" at bounding box center [419, 311] width 145 height 27
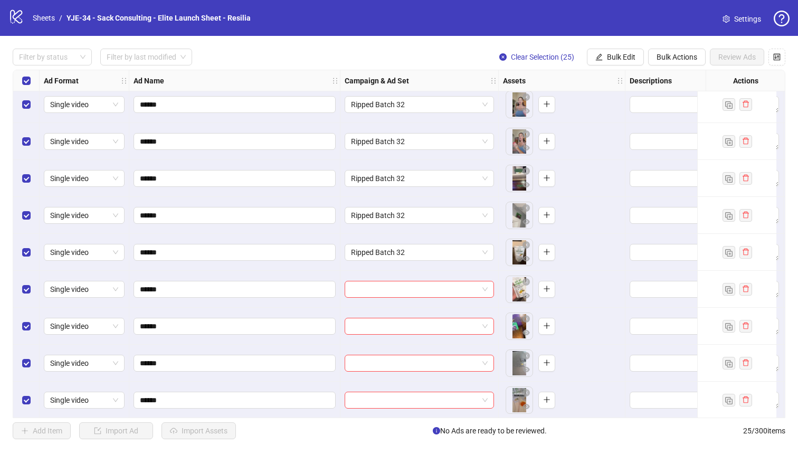
scroll to position [375, 0]
click at [380, 288] on input "search" at bounding box center [414, 289] width 127 height 16
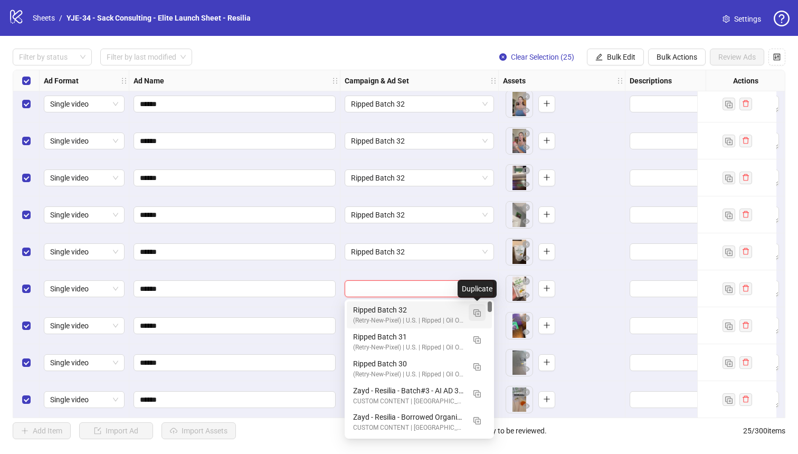
click at [473, 311] on button "button" at bounding box center [477, 312] width 17 height 17
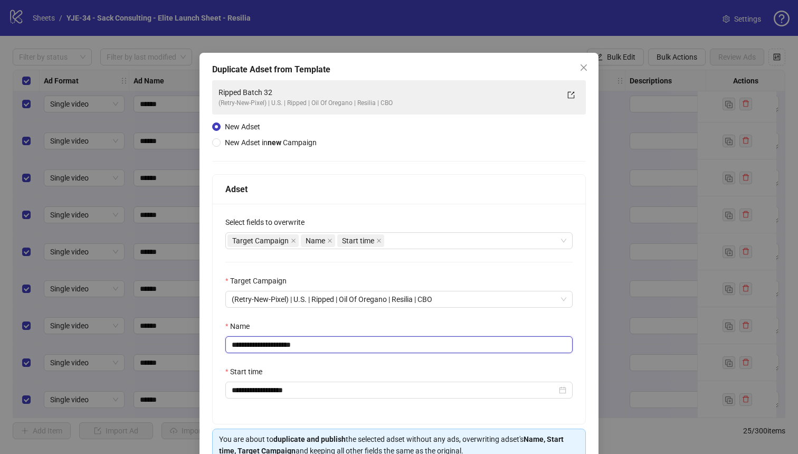
drag, startPoint x: 318, startPoint y: 347, endPoint x: 282, endPoint y: 346, distance: 35.9
click at [282, 346] on input "**********" at bounding box center [398, 344] width 347 height 17
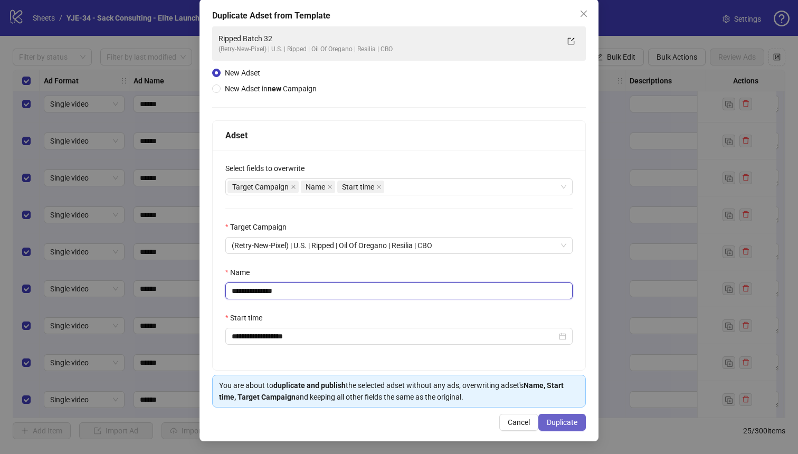
type input "**********"
click at [558, 423] on span "Duplicate" at bounding box center [562, 422] width 31 height 8
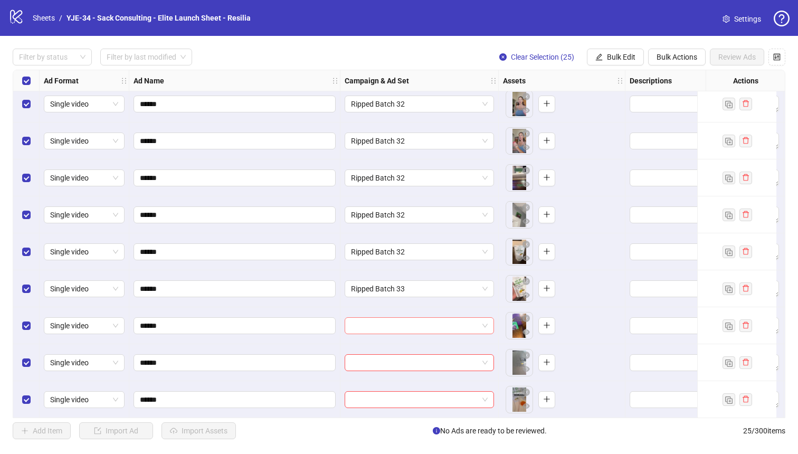
click at [439, 330] on input "search" at bounding box center [414, 326] width 127 height 16
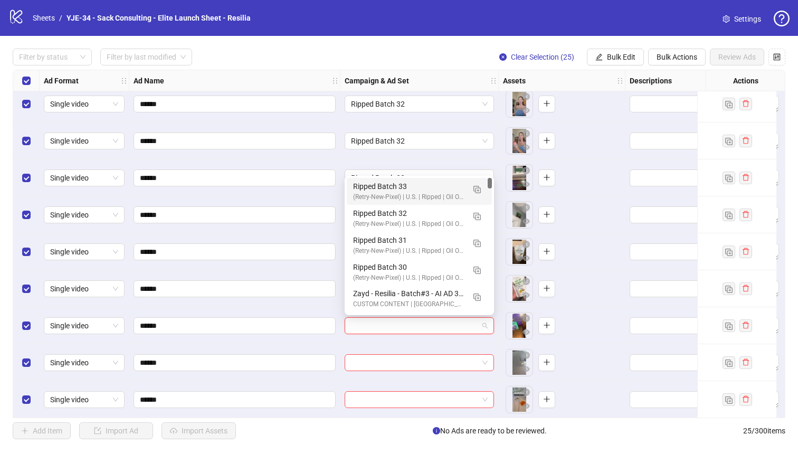
click at [375, 192] on div "(Retry-New-Pixel) | U.S. | Ripped | Oil Of Oregano | Resilia | CBO" at bounding box center [408, 197] width 111 height 10
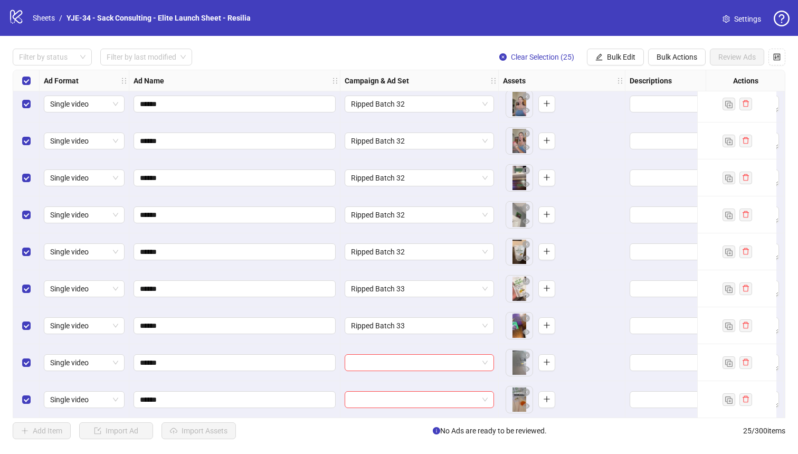
scroll to position [434, 1]
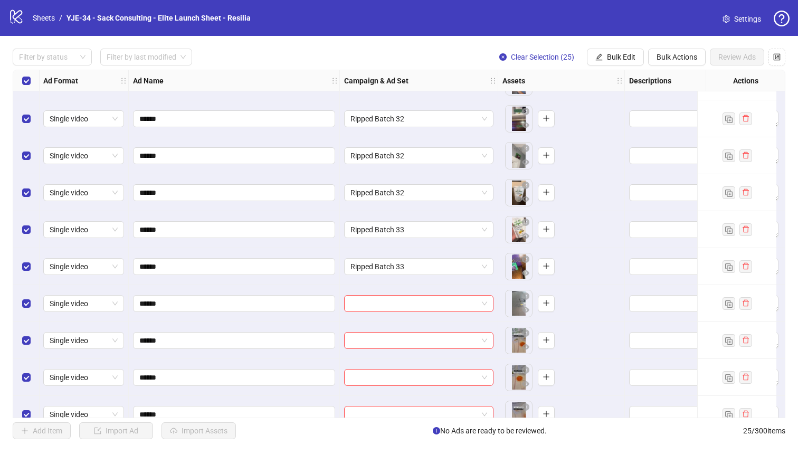
click at [360, 303] on input "search" at bounding box center [414, 304] width 127 height 16
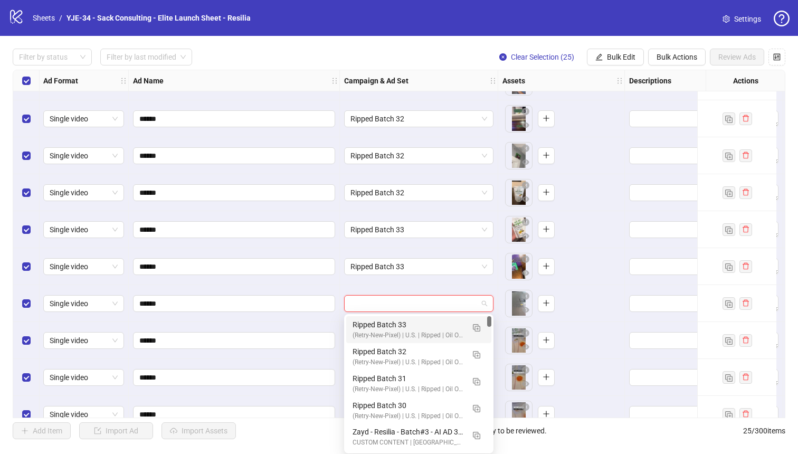
click at [361, 330] on div "(Retry-New-Pixel) | U.S. | Ripped | Oil Of Oregano | Resilia | CBO" at bounding box center [408, 335] width 111 height 10
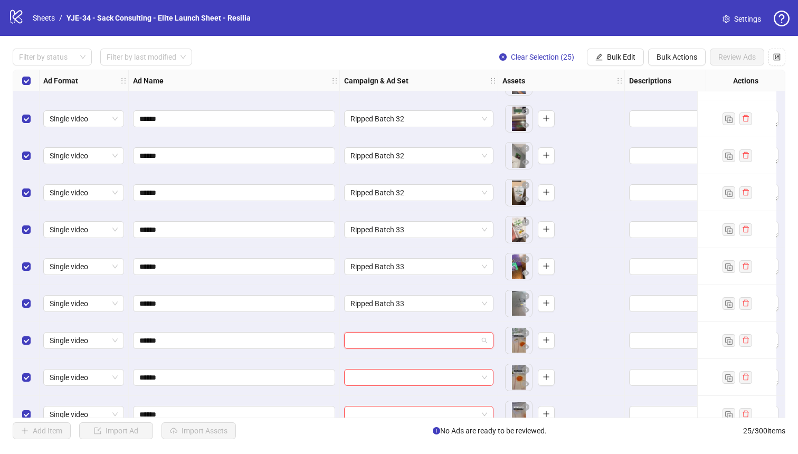
click at [361, 341] on input "search" at bounding box center [414, 341] width 127 height 16
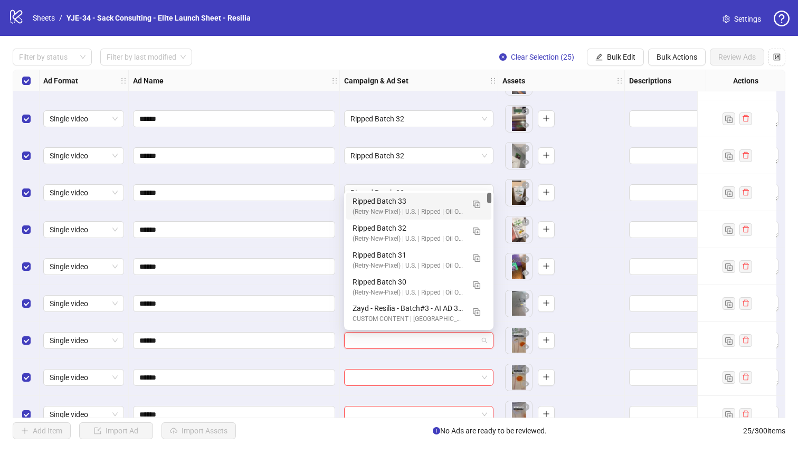
click at [367, 194] on div "Ripped Batch 33 (Retry-New-Pixel) | U.S. | Ripped | Oil Of Oregano | Resilia | …" at bounding box center [418, 206] width 145 height 27
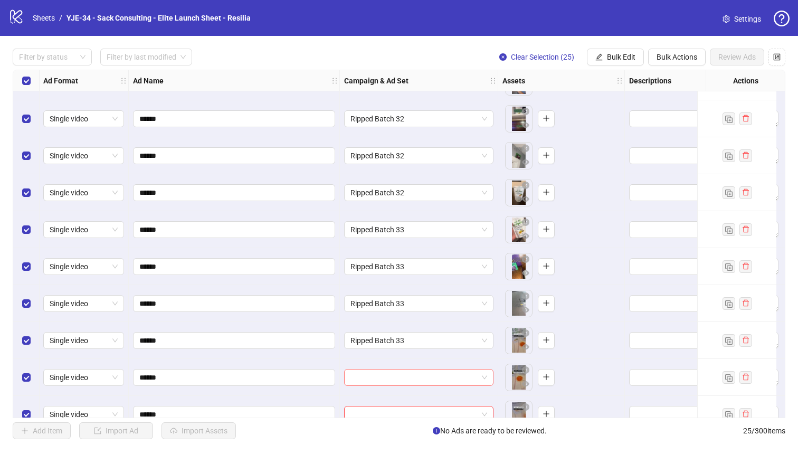
click at [375, 379] on input "search" at bounding box center [414, 378] width 127 height 16
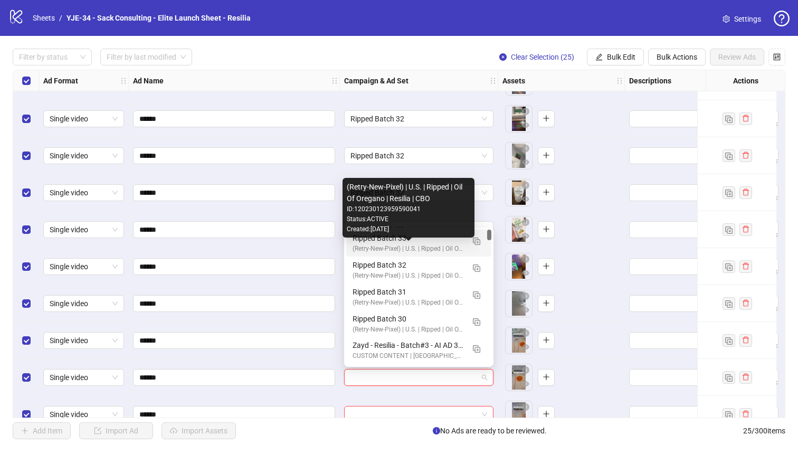
click at [355, 244] on div "(Retry-New-Pixel) | U.S. | Ripped | Oil Of Oregano | Resilia | CBO" at bounding box center [408, 249] width 111 height 10
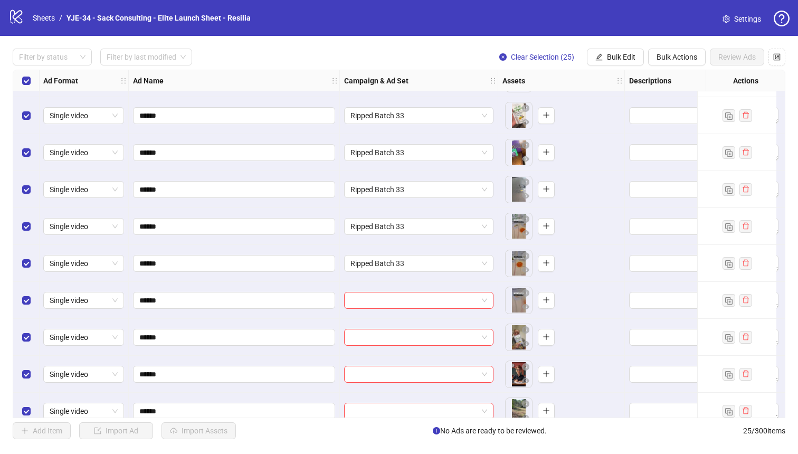
scroll to position [602, 1]
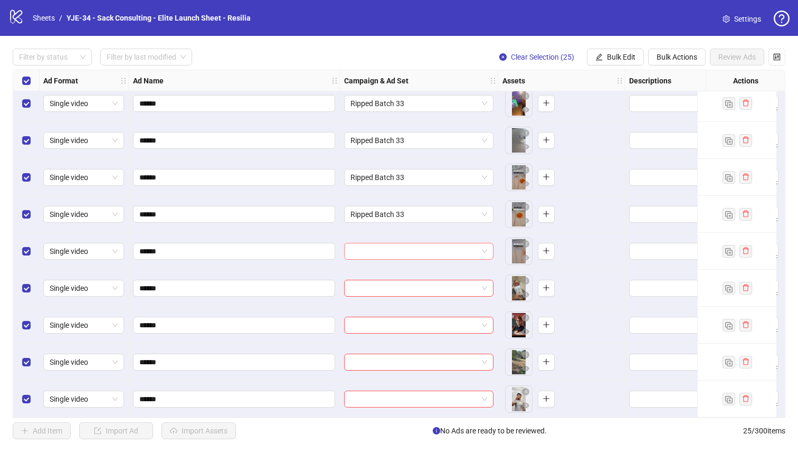
click at [460, 243] on div at bounding box center [418, 251] width 149 height 17
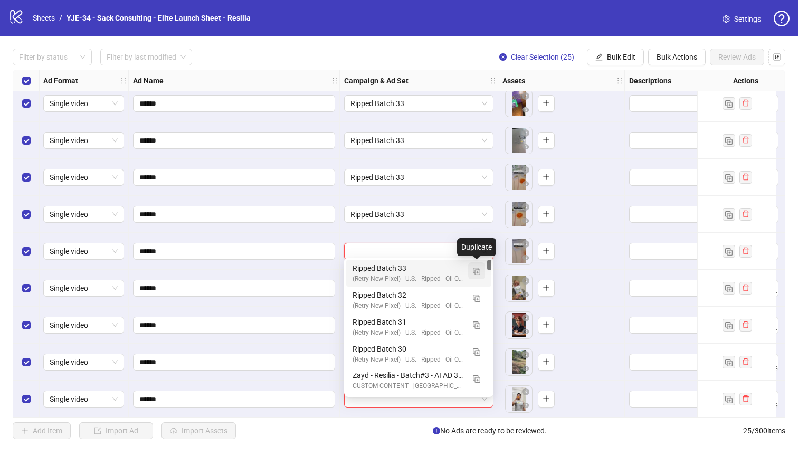
click at [476, 271] on img "button" at bounding box center [476, 271] width 7 height 7
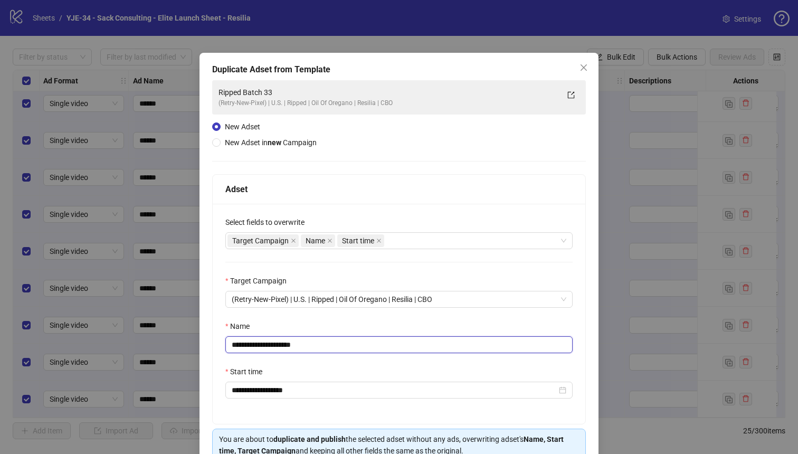
drag, startPoint x: 311, startPoint y: 343, endPoint x: 282, endPoint y: 343, distance: 29.0
click at [282, 343] on input "**********" at bounding box center [398, 344] width 347 height 17
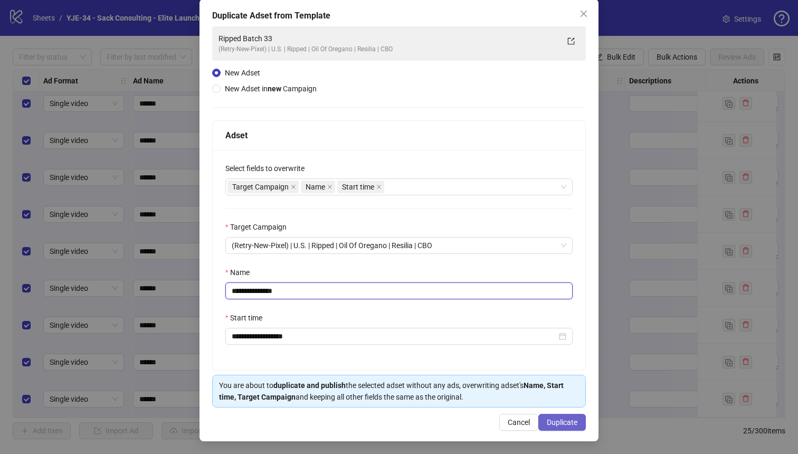
type input "**********"
click at [568, 420] on span "Duplicate" at bounding box center [562, 422] width 31 height 8
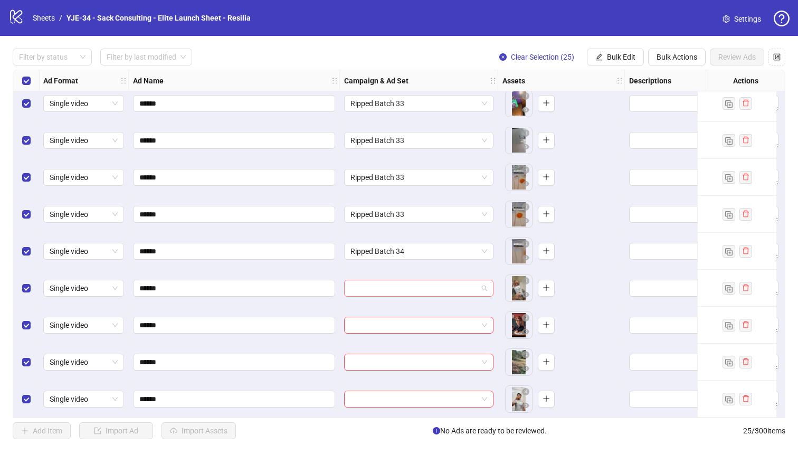
click at [480, 281] on span at bounding box center [419, 288] width 137 height 16
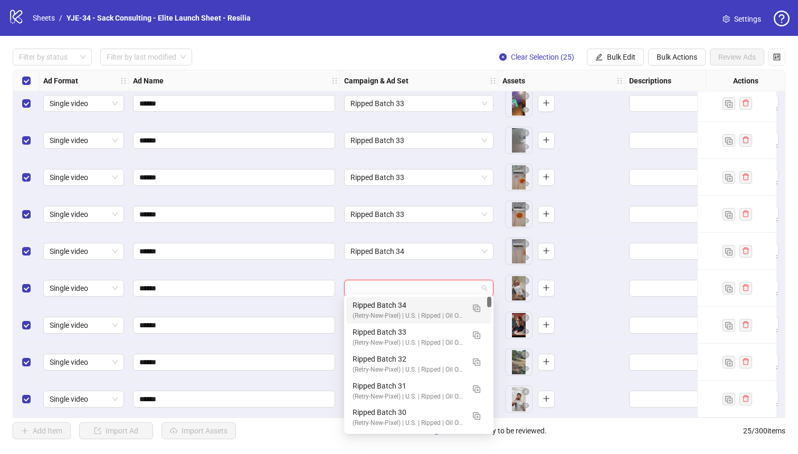
click at [412, 301] on div "Ripped Batch 34" at bounding box center [408, 305] width 111 height 12
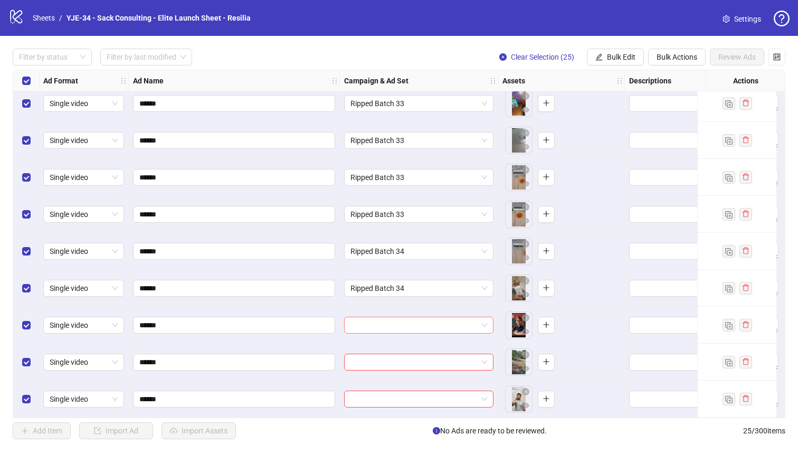
click at [403, 317] on input "search" at bounding box center [414, 325] width 127 height 16
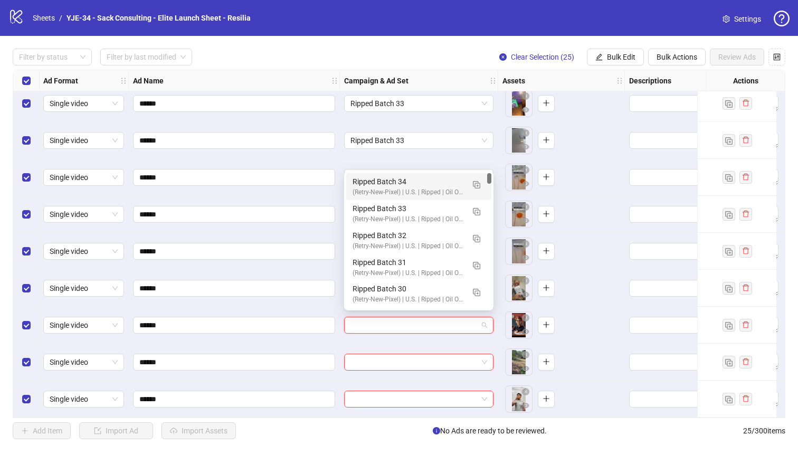
click at [389, 188] on div "(Retry-New-Pixel) | U.S. | Ripped | Oil Of Oregano | Resilia | CBO" at bounding box center [408, 192] width 111 height 10
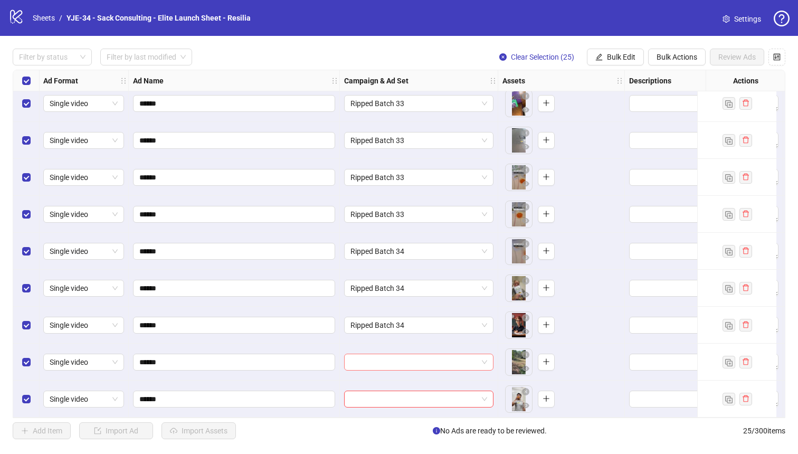
click at [385, 359] on input "search" at bounding box center [414, 362] width 127 height 16
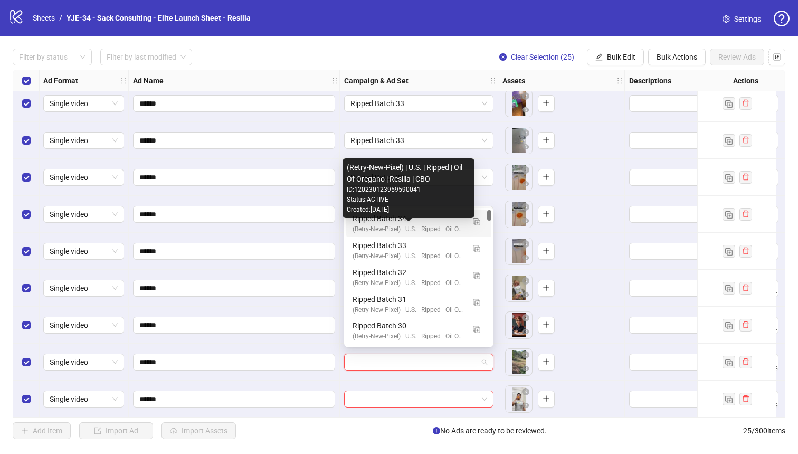
click at [388, 225] on div "(Retry-New-Pixel) | U.S. | Ripped | Oil Of Oregano | Resilia | CBO" at bounding box center [408, 229] width 111 height 10
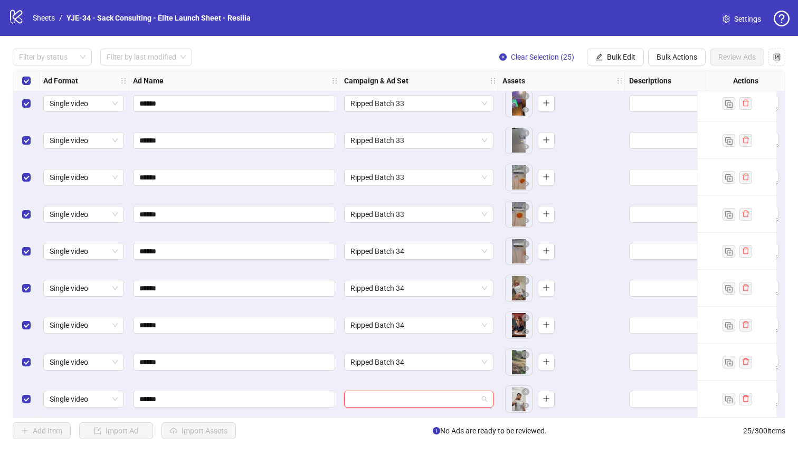
click at [383, 393] on input "search" at bounding box center [414, 399] width 127 height 16
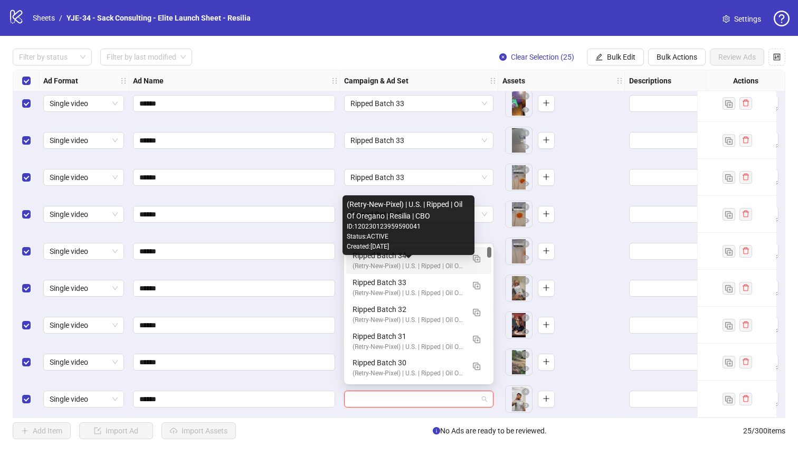
click at [389, 261] on div "(Retry-New-Pixel) | U.S. | Ripped | Oil Of Oregano | Resilia | CBO" at bounding box center [408, 266] width 111 height 10
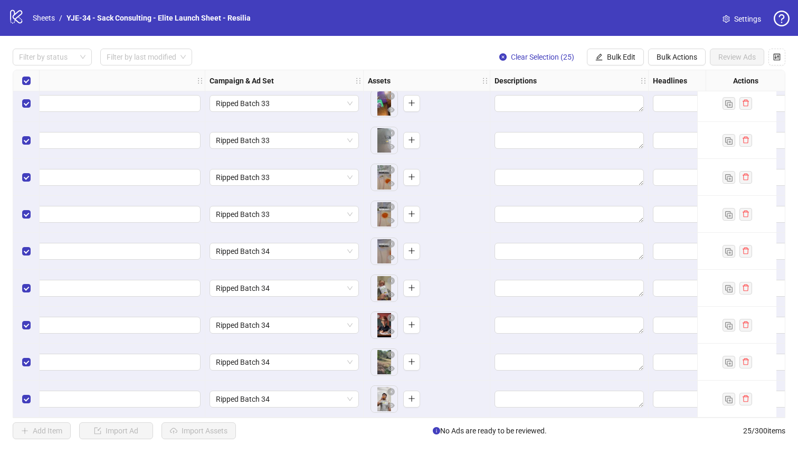
scroll to position [602, 152]
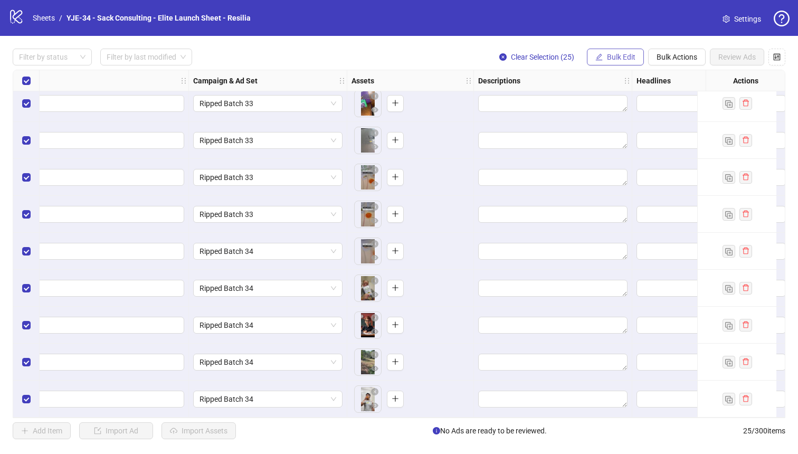
click at [626, 56] on span "Bulk Edit" at bounding box center [621, 57] width 29 height 8
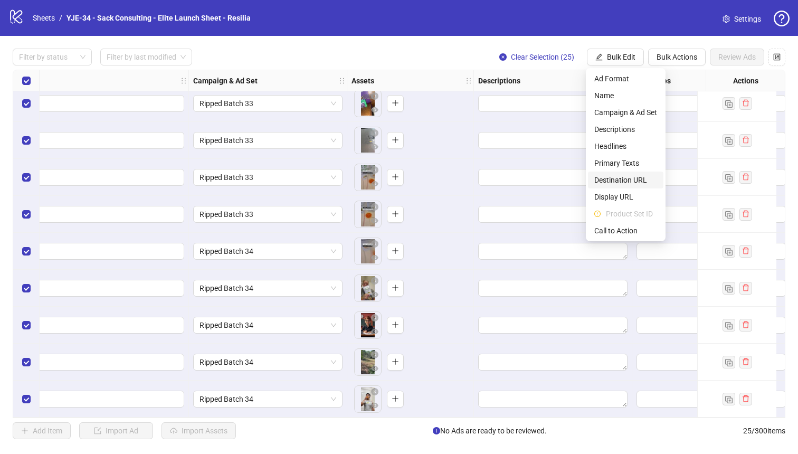
click at [621, 174] on span "Destination URL" at bounding box center [625, 180] width 63 height 12
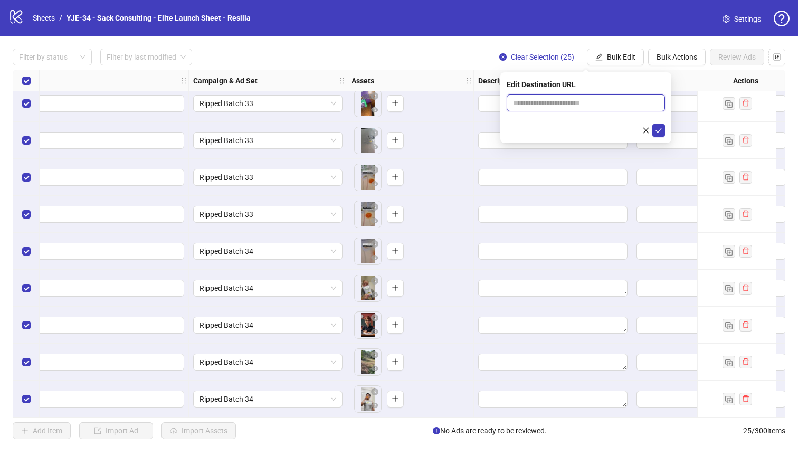
click at [620, 105] on input "text" at bounding box center [581, 103] width 137 height 12
paste input "**********"
type input "**********"
click at [657, 133] on icon "check" at bounding box center [658, 130] width 7 height 7
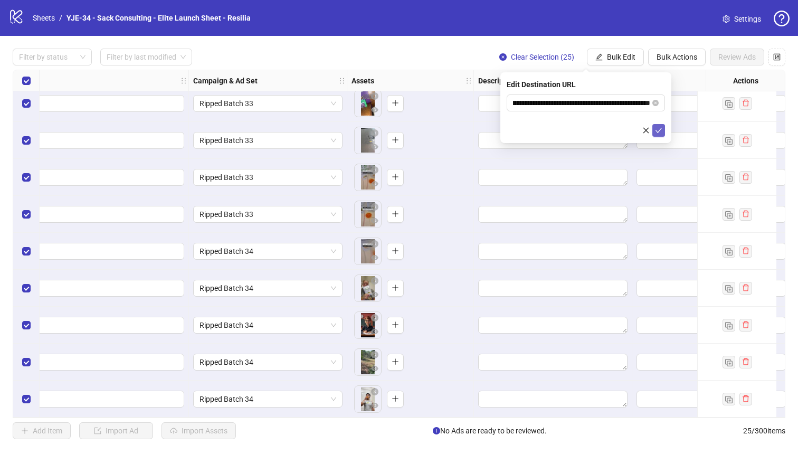
scroll to position [0, 0]
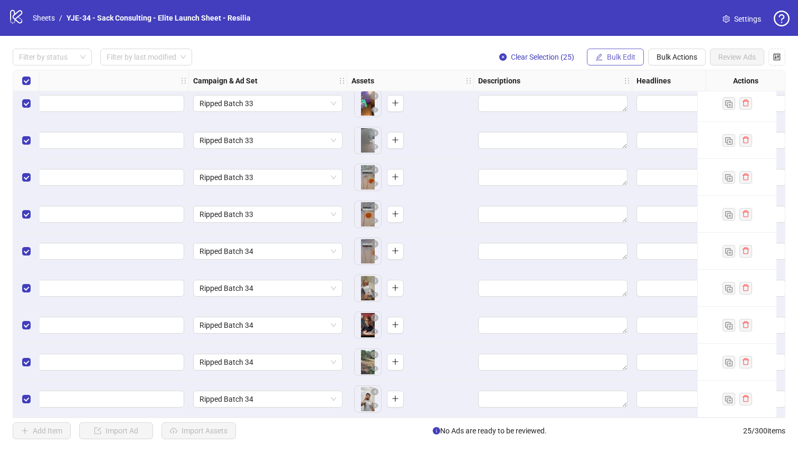
click at [627, 56] on span "Bulk Edit" at bounding box center [621, 57] width 29 height 8
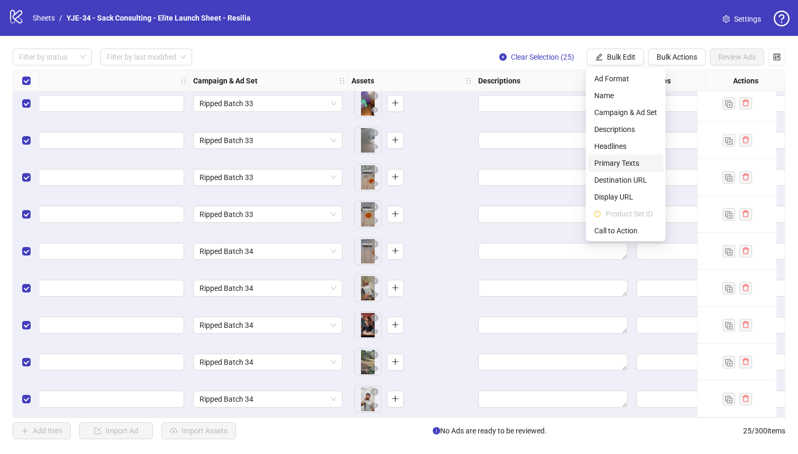
click at [617, 157] on span "Primary Texts" at bounding box center [625, 163] width 63 height 12
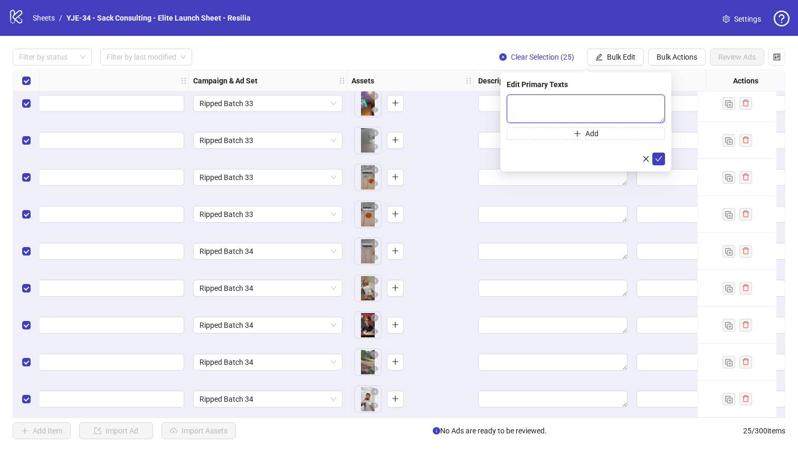
click at [572, 111] on textarea at bounding box center [586, 109] width 158 height 29
paste textarea "**********"
type textarea "**********"
click at [559, 137] on button "Add" at bounding box center [586, 133] width 158 height 13
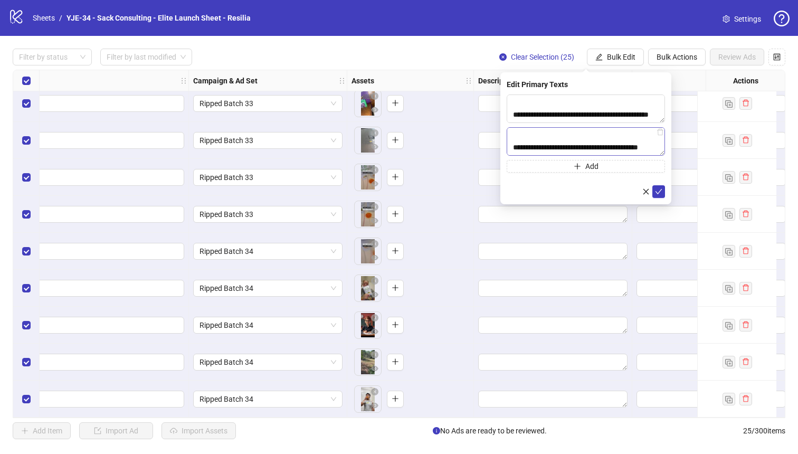
scroll to position [232, 0]
type textarea "**********"
click at [660, 194] on icon "check" at bounding box center [658, 191] width 7 height 7
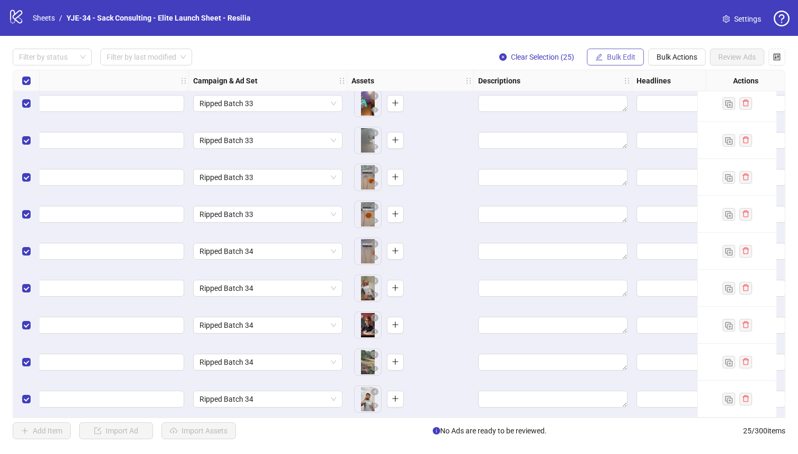
click at [616, 63] on button "Bulk Edit" at bounding box center [615, 57] width 57 height 17
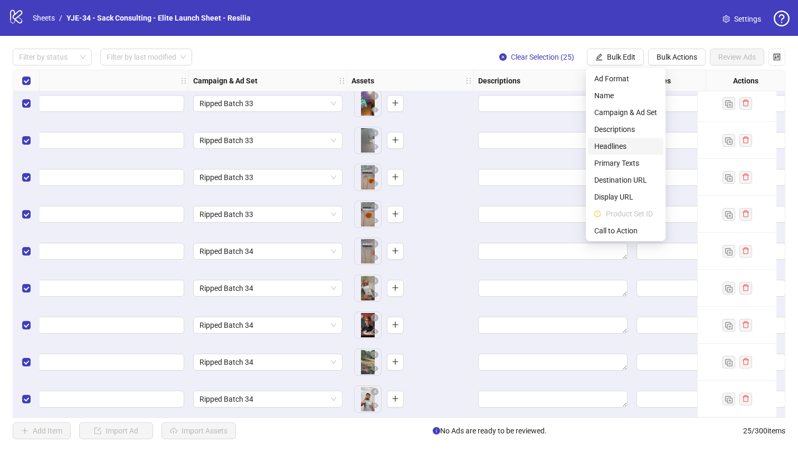
click at [615, 140] on span "Headlines" at bounding box center [625, 146] width 63 height 12
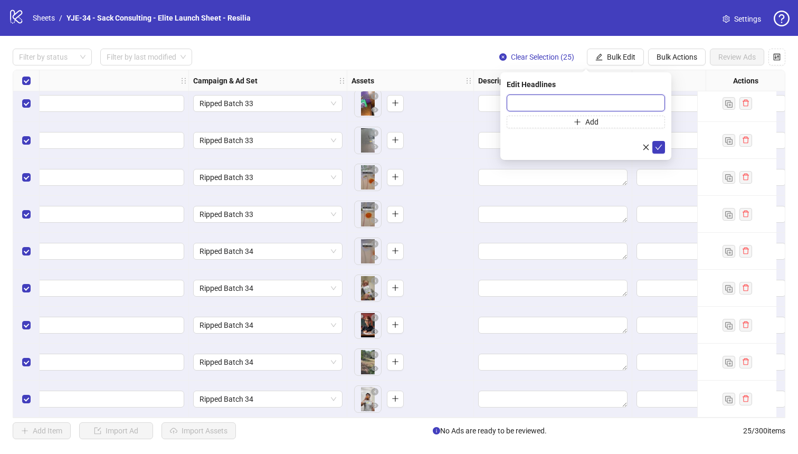
click at [585, 104] on input "text" at bounding box center [586, 103] width 158 height 17
paste input "**********"
type input "**********"
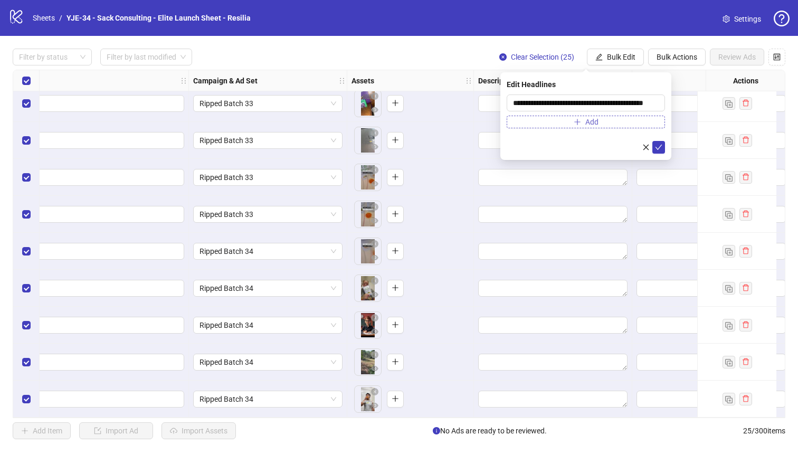
click at [577, 123] on icon "plus" at bounding box center [577, 121] width 7 height 7
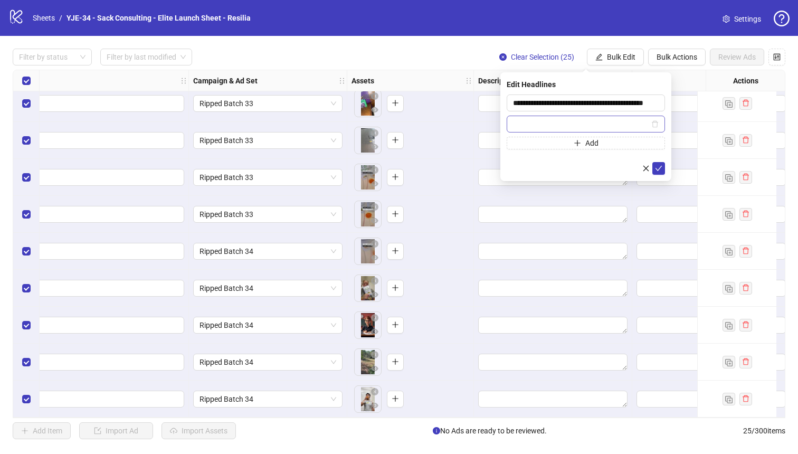
click at [575, 125] on input "text" at bounding box center [581, 124] width 136 height 12
type input "**********"
click at [662, 171] on icon "check" at bounding box center [658, 168] width 7 height 7
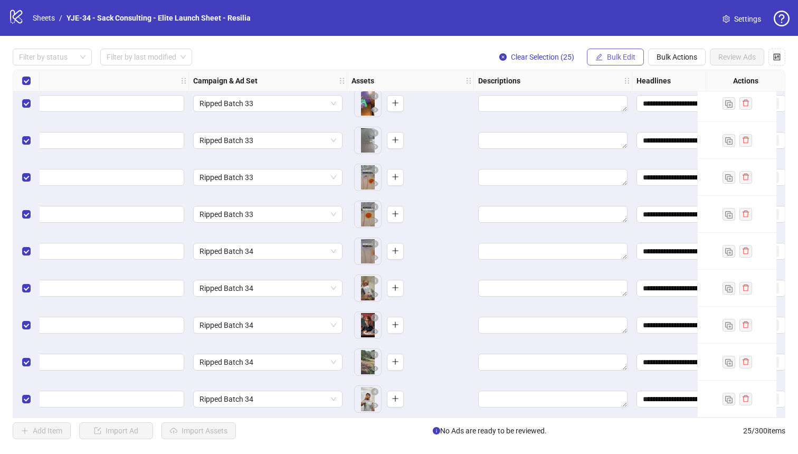
click at [620, 57] on span "Bulk Edit" at bounding box center [621, 57] width 29 height 8
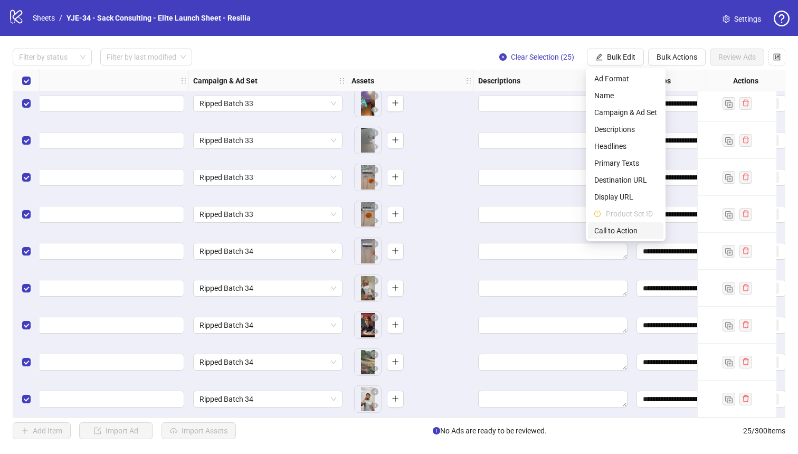
click at [621, 225] on span "Call to Action" at bounding box center [625, 231] width 63 height 12
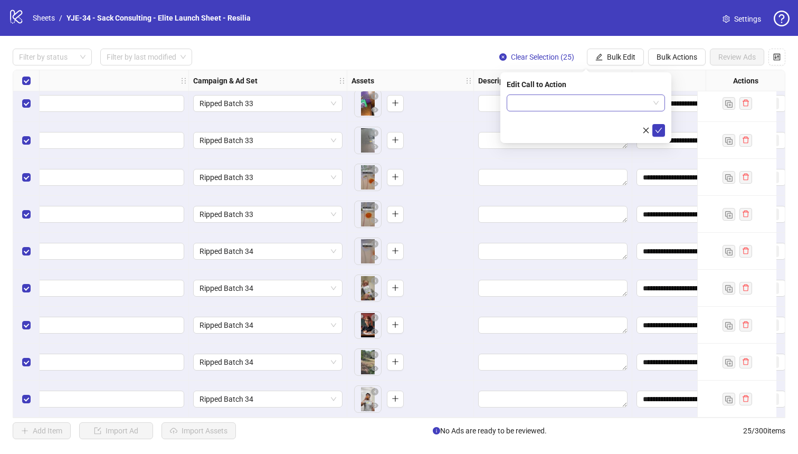
click at [624, 105] on input "search" at bounding box center [581, 103] width 136 height 16
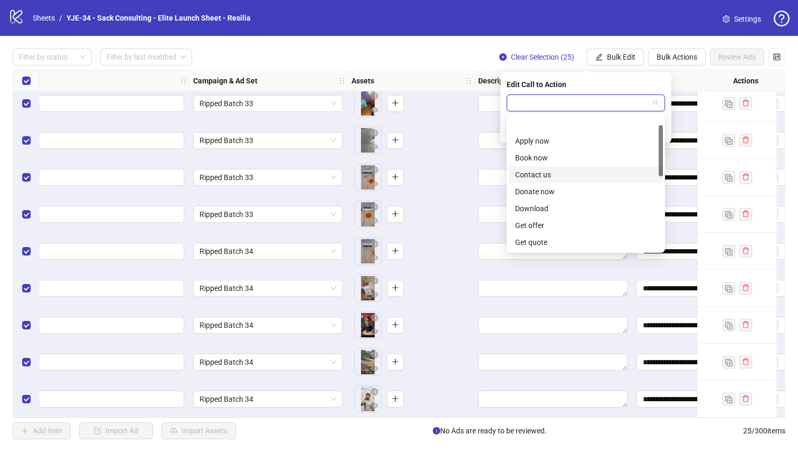
scroll to position [220, 0]
click at [550, 157] on div "Shop now" at bounding box center [585, 158] width 141 height 12
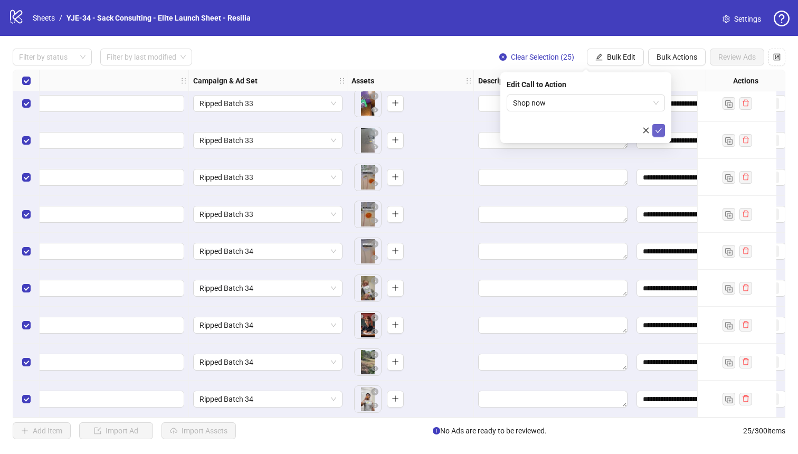
click at [661, 127] on icon "check" at bounding box center [658, 130] width 7 height 7
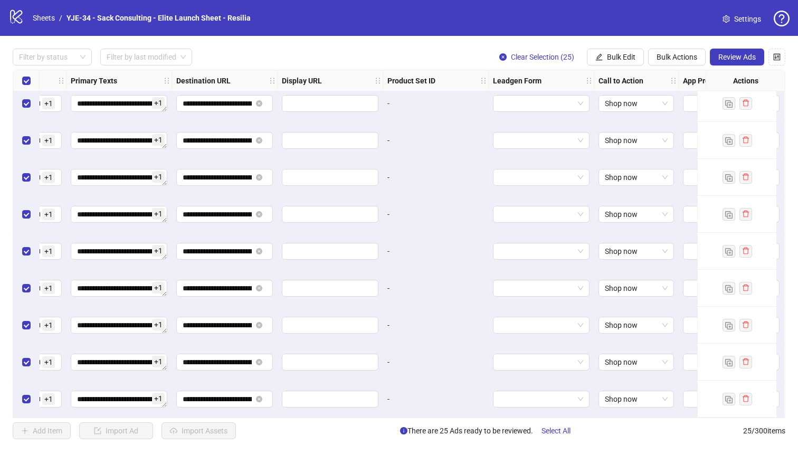
scroll to position [602, 963]
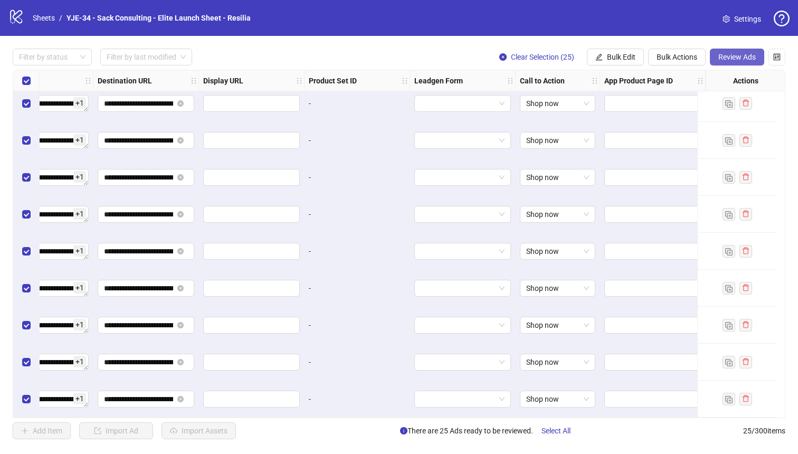
click at [723, 56] on span "Review Ads" at bounding box center [737, 57] width 37 height 8
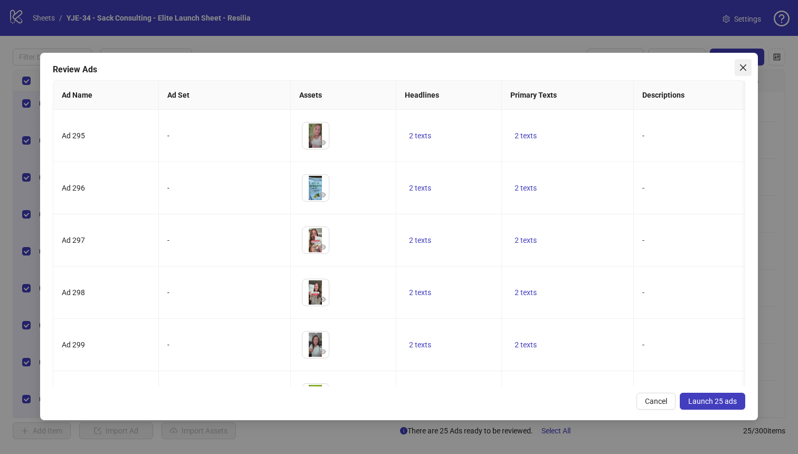
click at [739, 65] on span "Close" at bounding box center [743, 67] width 17 height 8
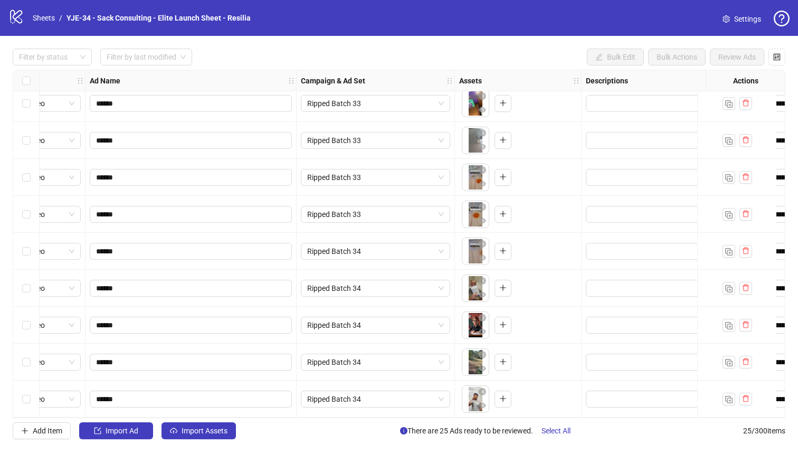
scroll to position [602, 0]
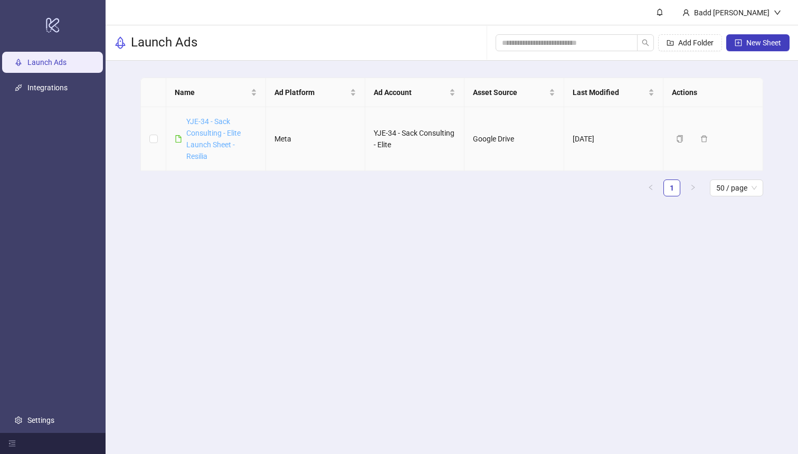
click at [207, 140] on link "YJE-34 - Sack Consulting - Elite Launch Sheet - Resilia" at bounding box center [213, 138] width 54 height 43
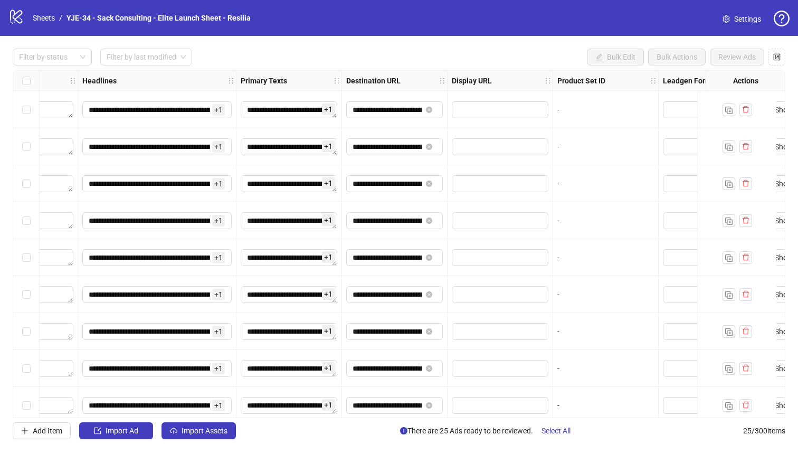
scroll to position [0, 963]
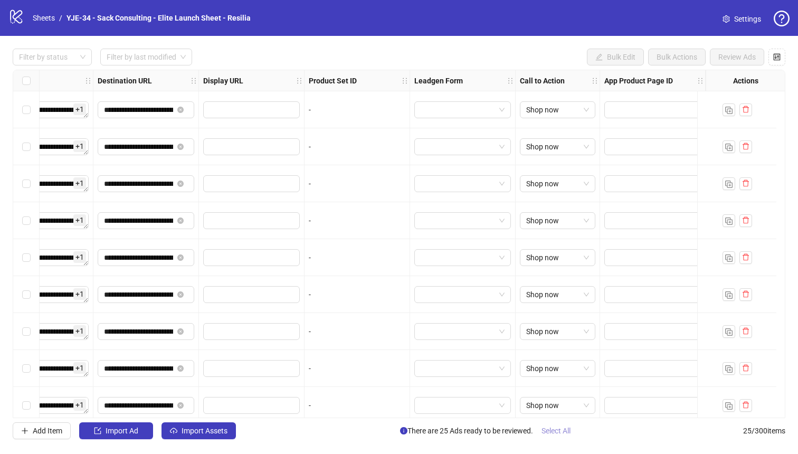
click at [562, 435] on button "Select All" at bounding box center [556, 430] width 46 height 17
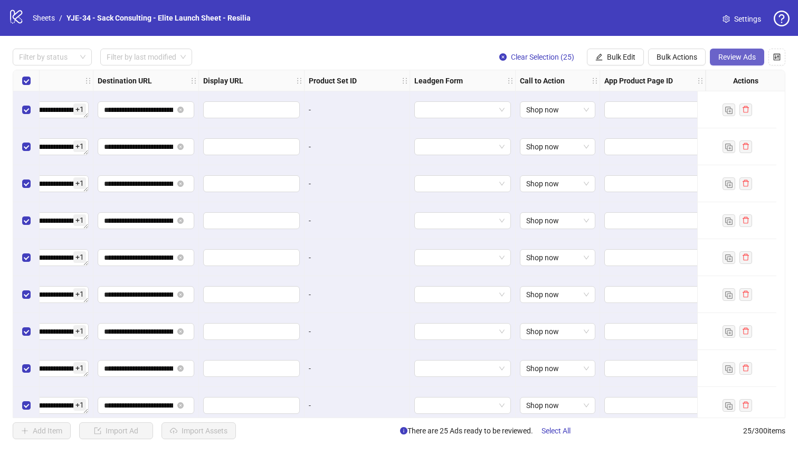
click at [751, 56] on span "Review Ads" at bounding box center [737, 57] width 37 height 8
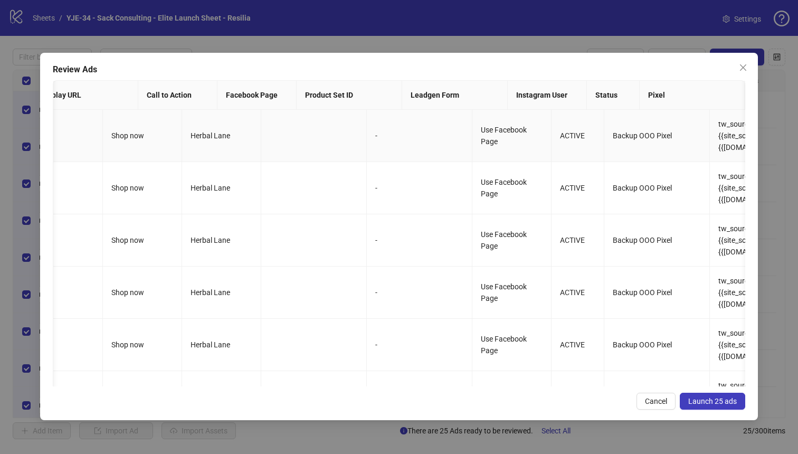
scroll to position [0, 0]
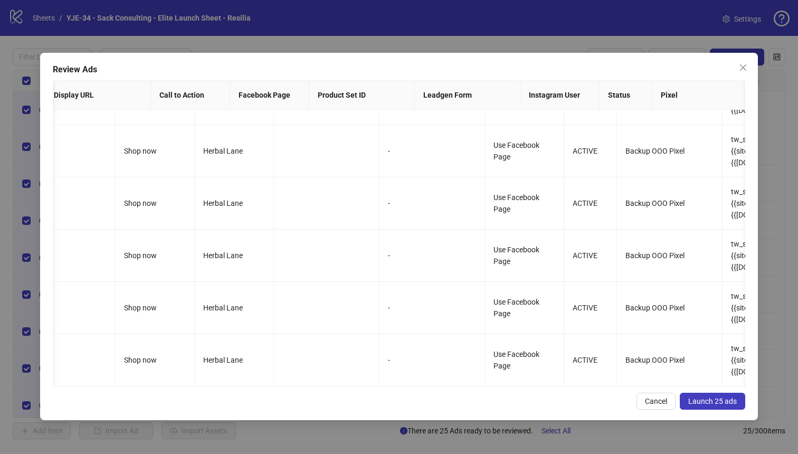
click at [698, 401] on span "Launch 25 ads" at bounding box center [712, 401] width 49 height 8
